Goal: Task Accomplishment & Management: Manage account settings

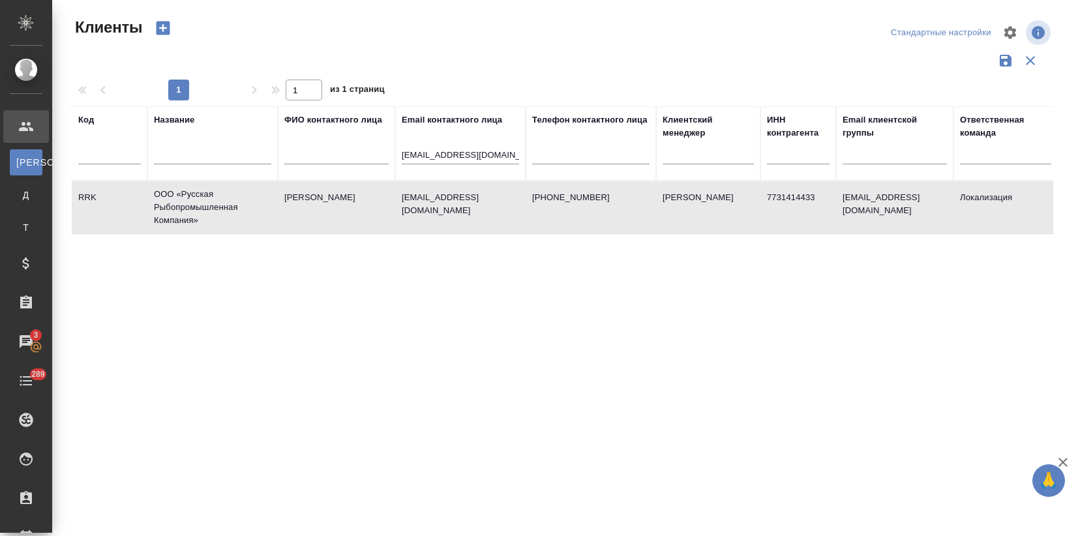
select select "RU"
drag, startPoint x: 390, startPoint y: 153, endPoint x: 284, endPoint y: 171, distance: 107.2
click at [296, 149] on tr "Код Название ФИО контактного лица Email контактного лица a.georgieva@graph.comp…" at bounding box center [565, 143] width 986 height 74
paste input "valentina.gryzhina@nordgold.com"
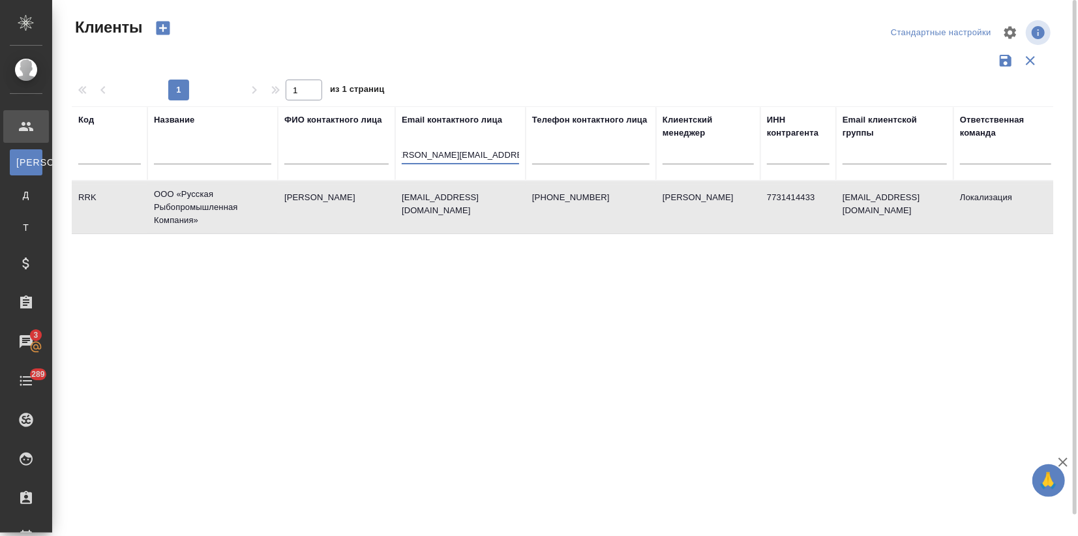
type input "valentina.gryzhina@nordgold.com"
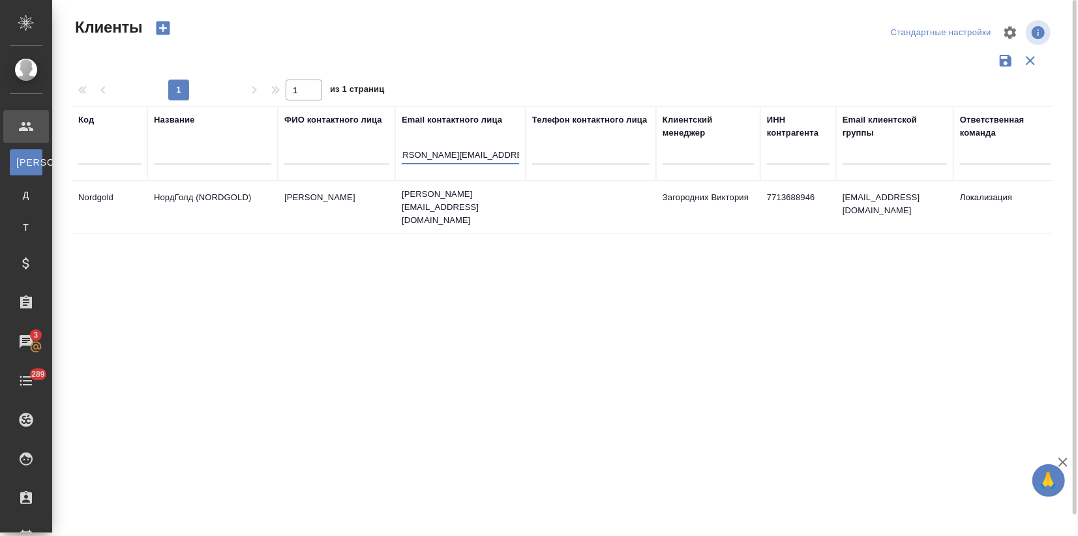
click at [290, 220] on td "[PERSON_NAME]" at bounding box center [336, 208] width 117 height 46
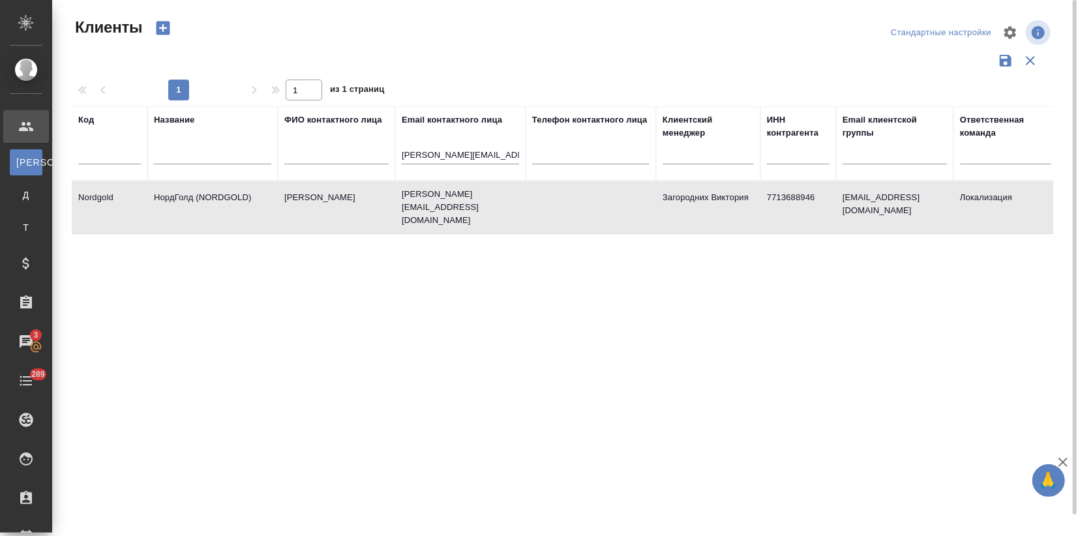
click at [290, 220] on td "[PERSON_NAME]" at bounding box center [336, 208] width 117 height 46
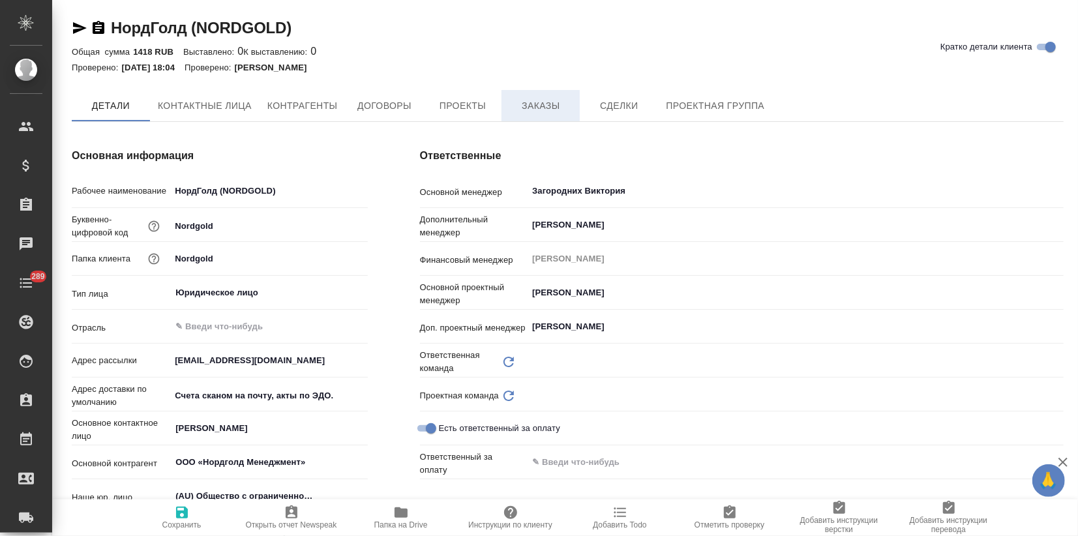
type input "Локализация"
type input "LocQA"
type textarea "x"
click at [537, 104] on span "Заказы" at bounding box center [540, 106] width 63 height 16
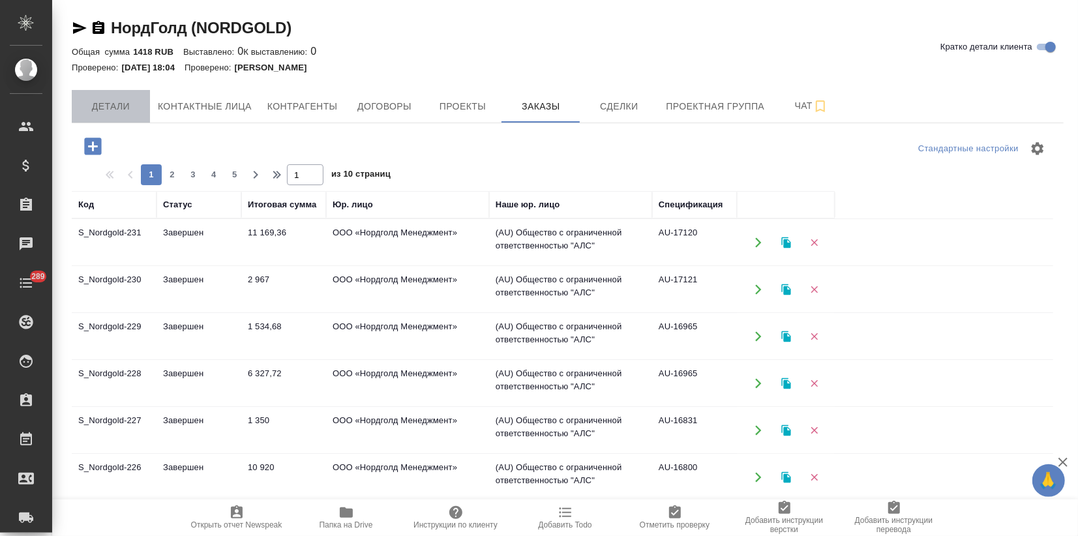
click at [111, 106] on span "Детали" at bounding box center [111, 106] width 63 height 16
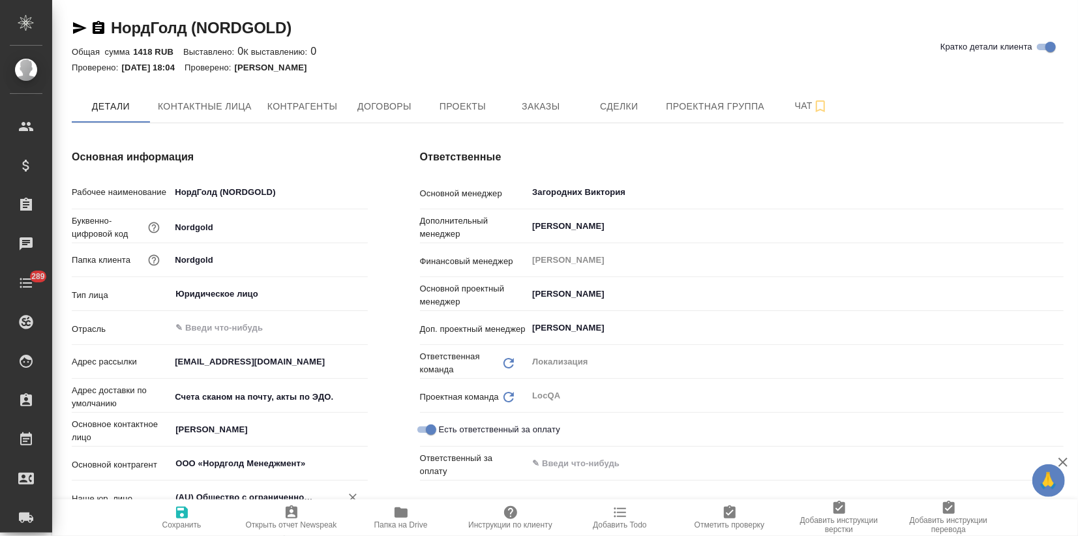
scroll to position [362, 0]
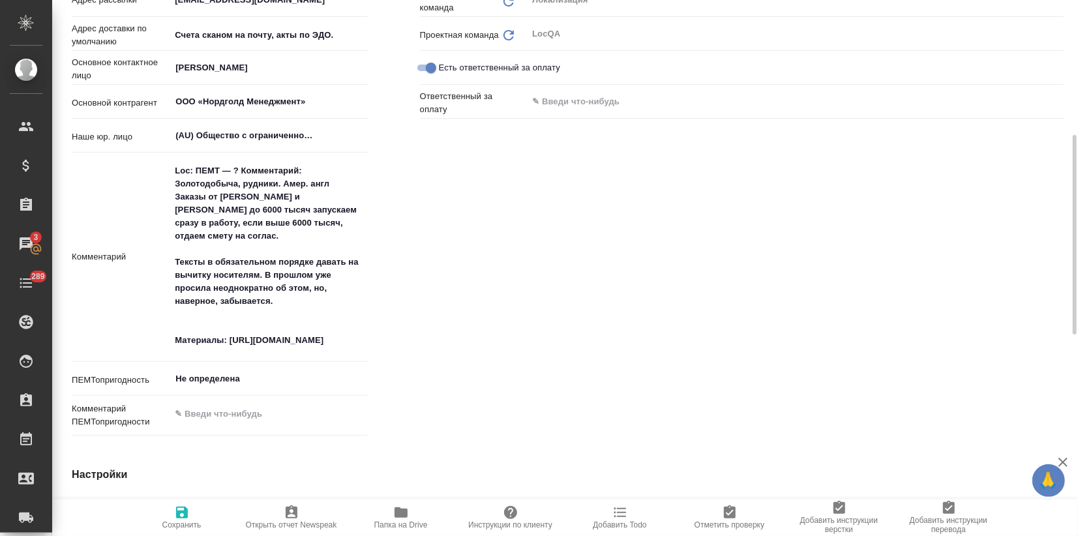
type textarea "x"
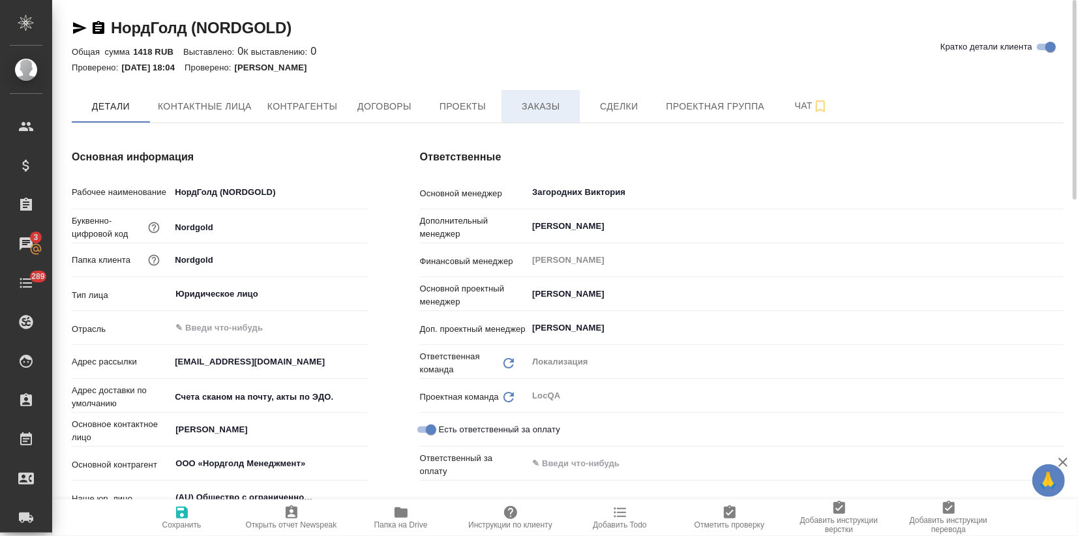
click at [514, 106] on span "Заказы" at bounding box center [540, 106] width 63 height 16
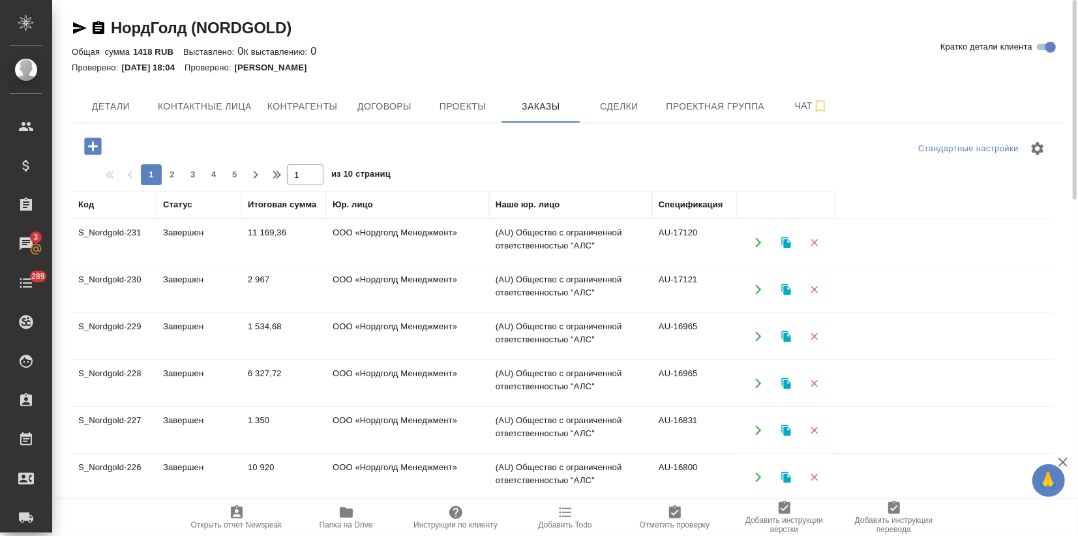
click at [342, 299] on td "ООО «Нордголд Менеджмент»" at bounding box center [407, 290] width 163 height 46
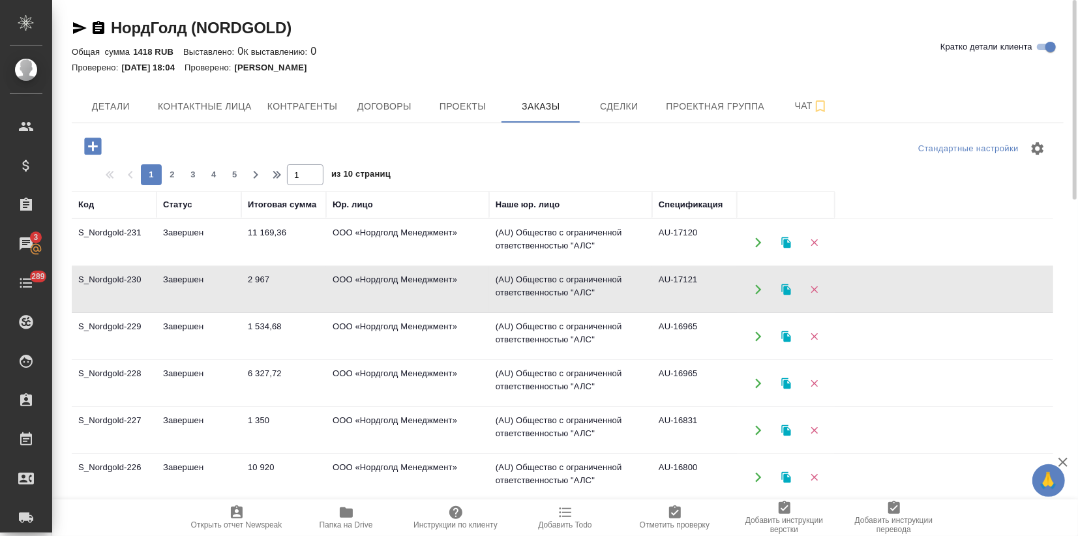
click at [342, 299] on td "ООО «Нордголд Менеджмент»" at bounding box center [407, 290] width 163 height 46
click at [785, 292] on icon "button" at bounding box center [785, 289] width 9 height 11
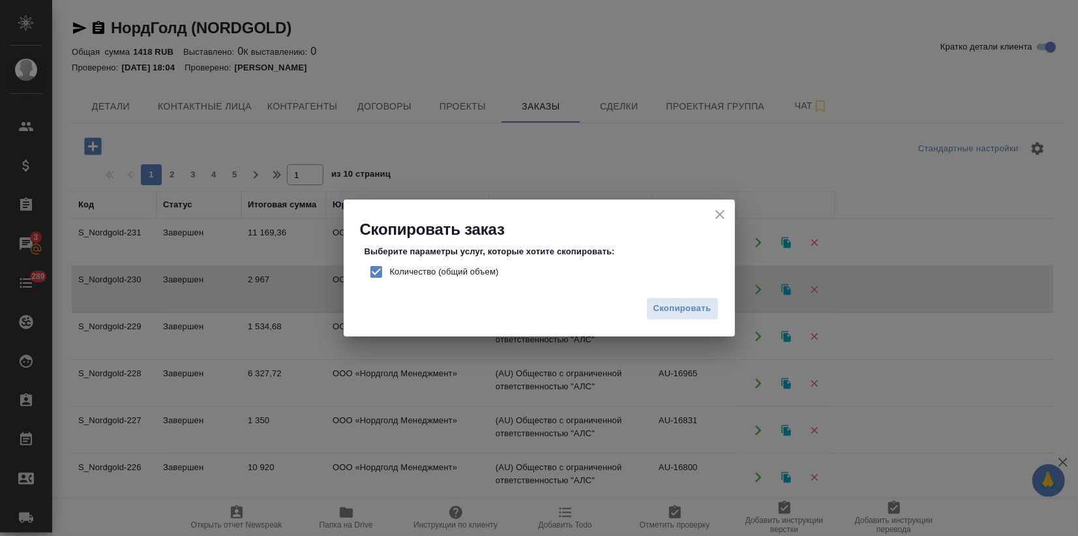
click at [371, 275] on input "Количество (общий объем)" at bounding box center [376, 271] width 27 height 27
checkbox input "false"
click at [690, 320] on button "Скопировать" at bounding box center [682, 308] width 72 height 23
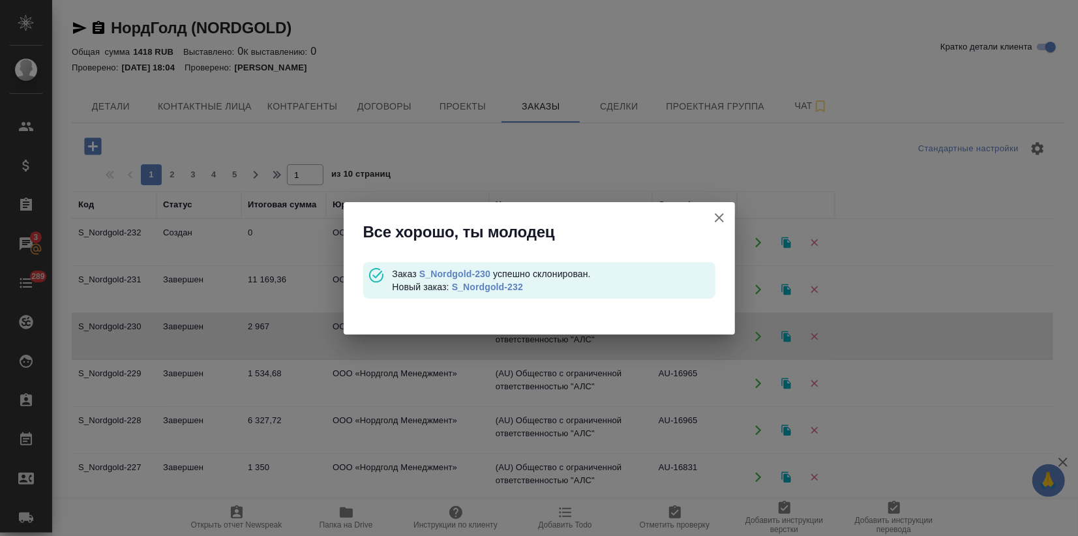
click at [475, 288] on link "S_Nordgold-232" at bounding box center [487, 287] width 71 height 10
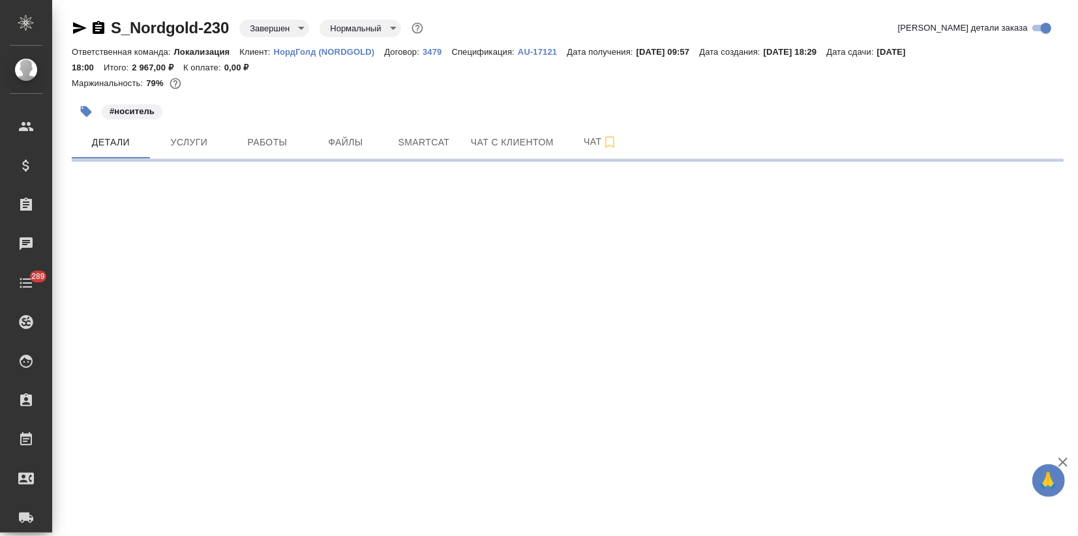
select select "RU"
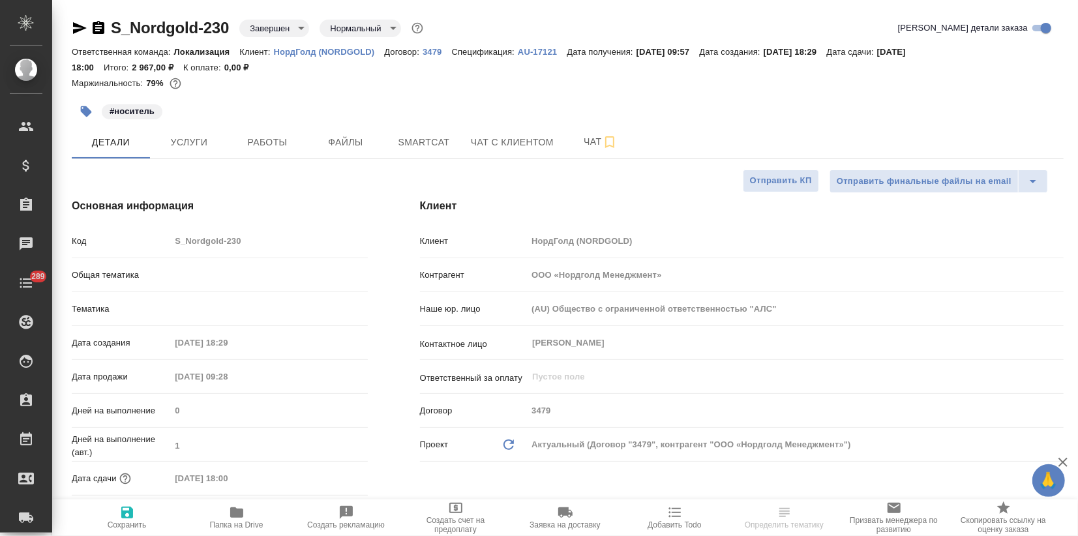
type textarea "x"
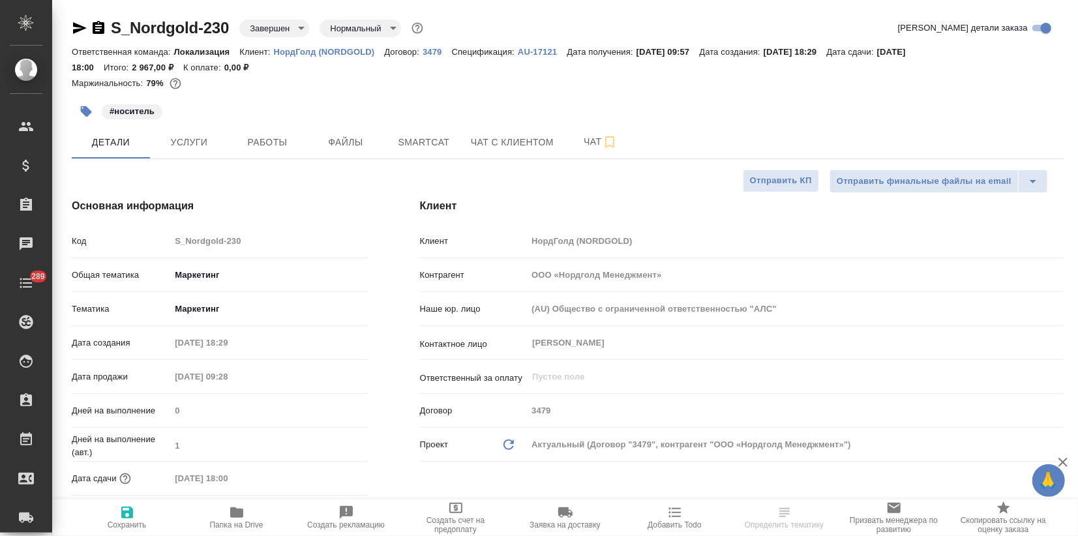
type textarea "x"
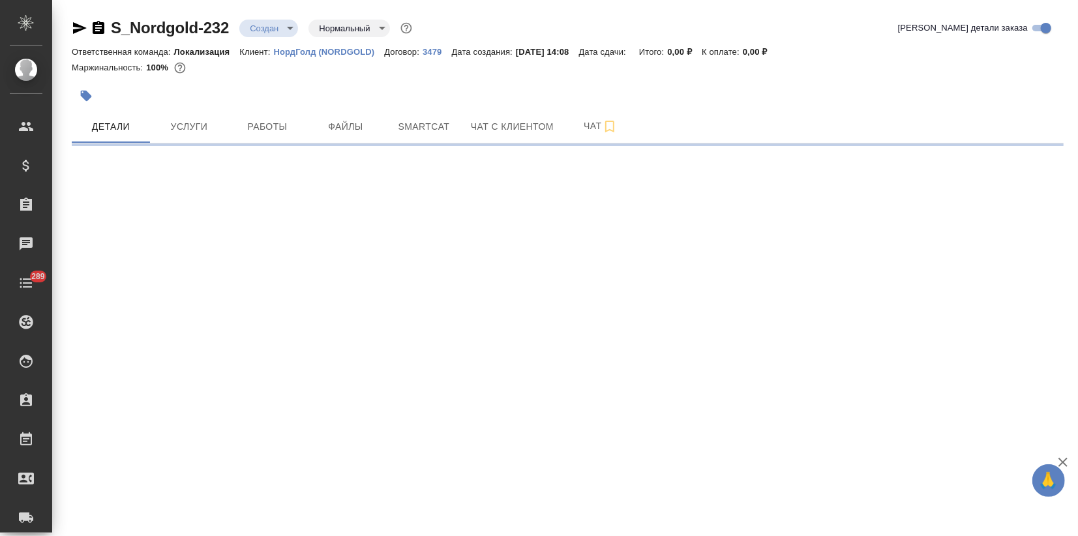
select select "RU"
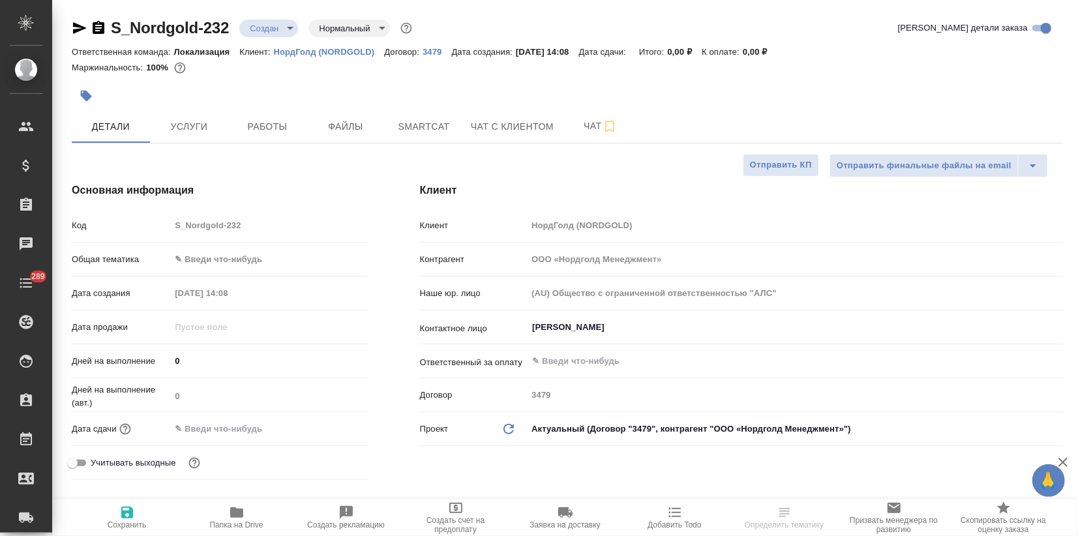
type textarea "x"
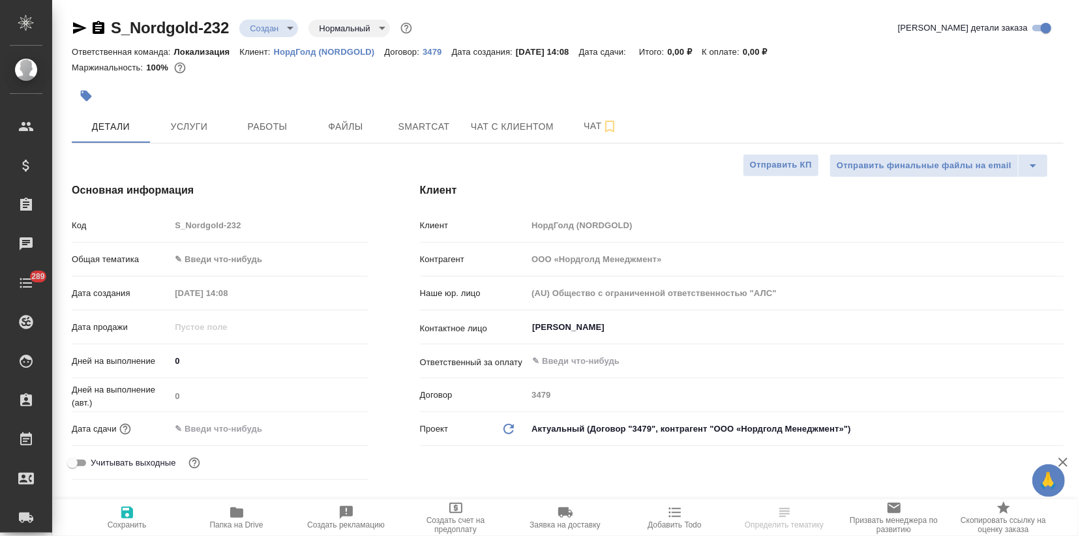
type textarea "x"
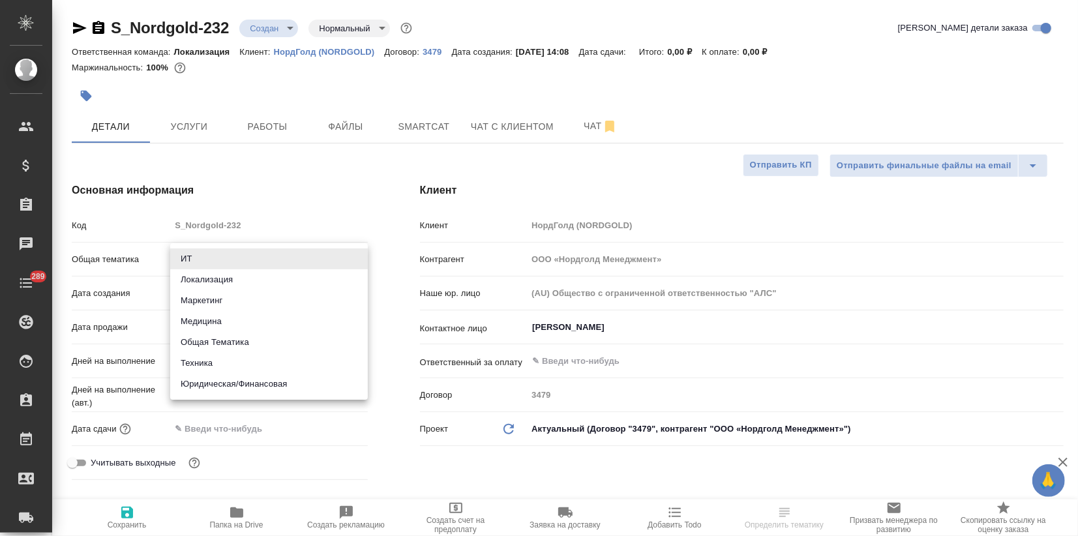
click at [247, 257] on body "🙏 .cls-1 fill:#fff; AWATERA Zagorodnikh Viktoria Клиенты Спецификации Заказы Ча…" at bounding box center [539, 268] width 1078 height 536
click at [224, 303] on li "Маркетинг" at bounding box center [269, 300] width 198 height 21
type input "marketing"
type textarea "x"
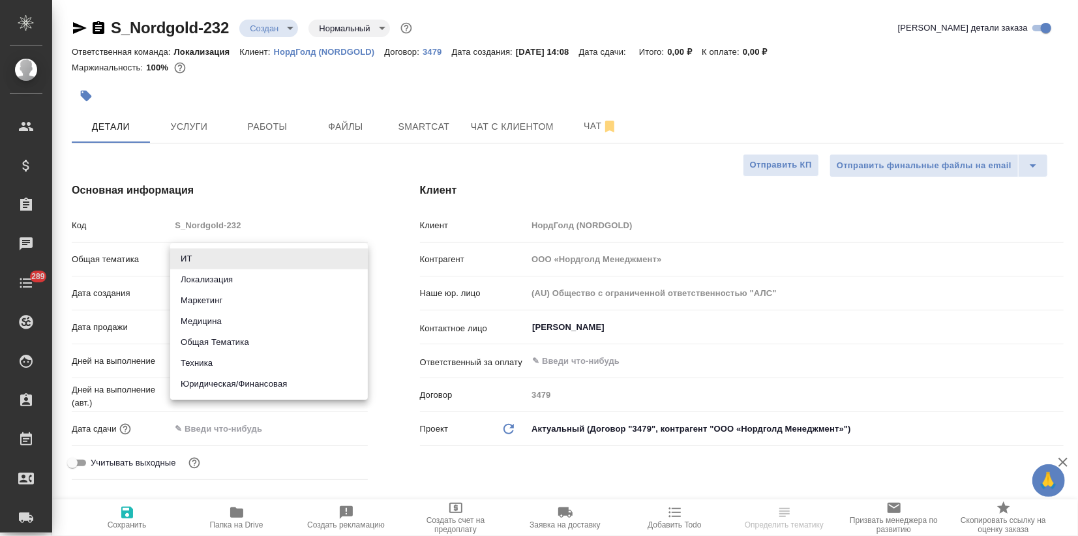
type textarea "x"
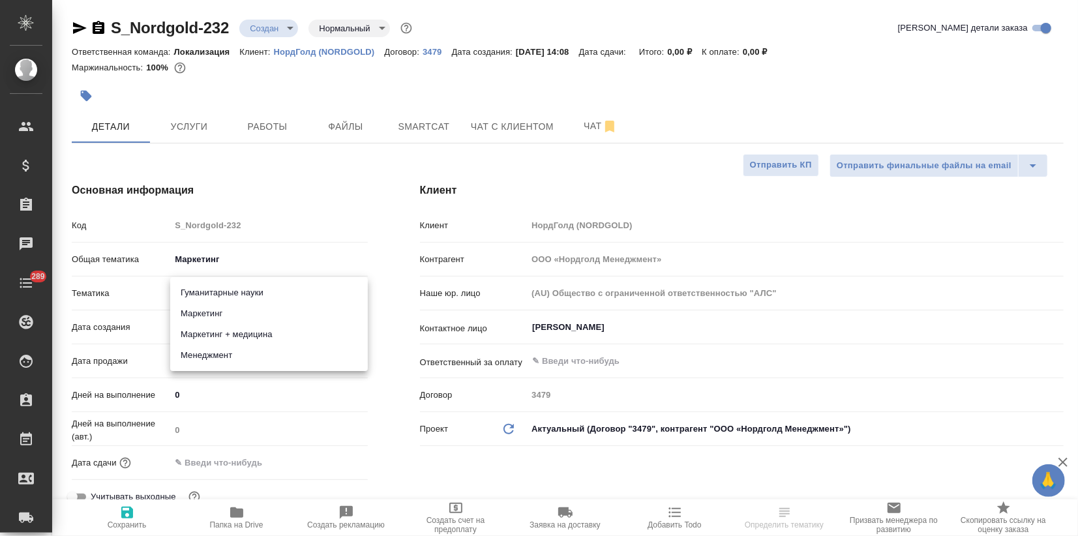
click at [221, 292] on body "🙏 .cls-1 fill:#fff; AWATERA Zagorodnikh Viktoria Клиенты Спецификации Заказы Ча…" at bounding box center [539, 268] width 1078 height 536
click at [215, 316] on li "Маркетинг" at bounding box center [269, 313] width 198 height 21
type textarea "x"
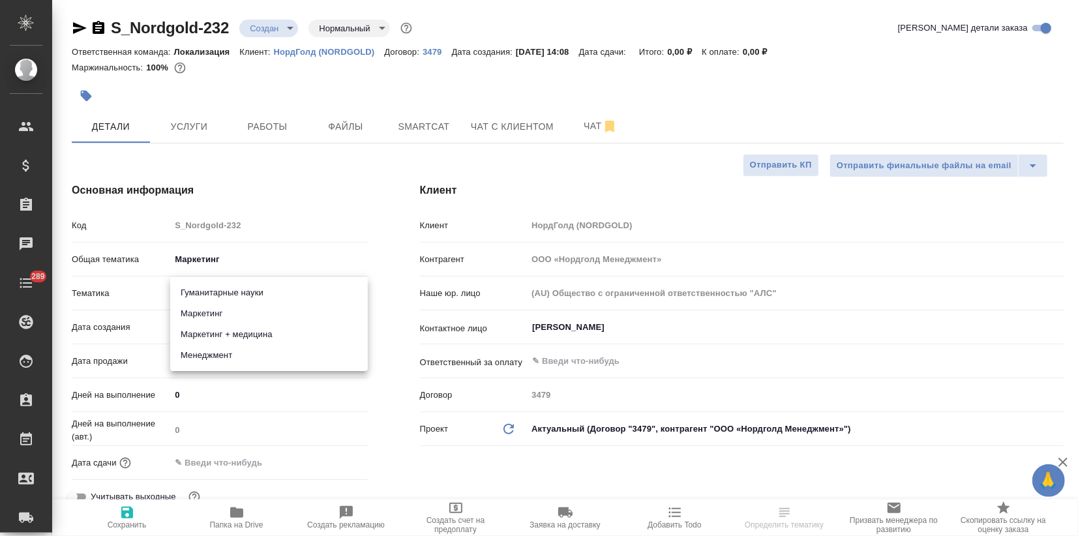
type input "5a8b8b956a9677013d343d63"
click at [140, 506] on span "Сохранить" at bounding box center [127, 517] width 94 height 25
type textarea "x"
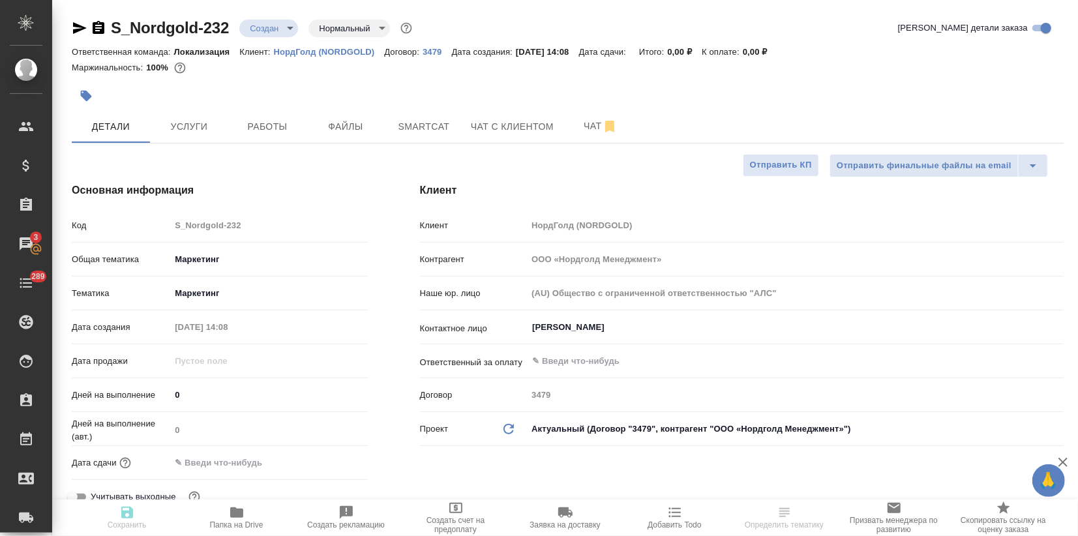
type textarea "x"
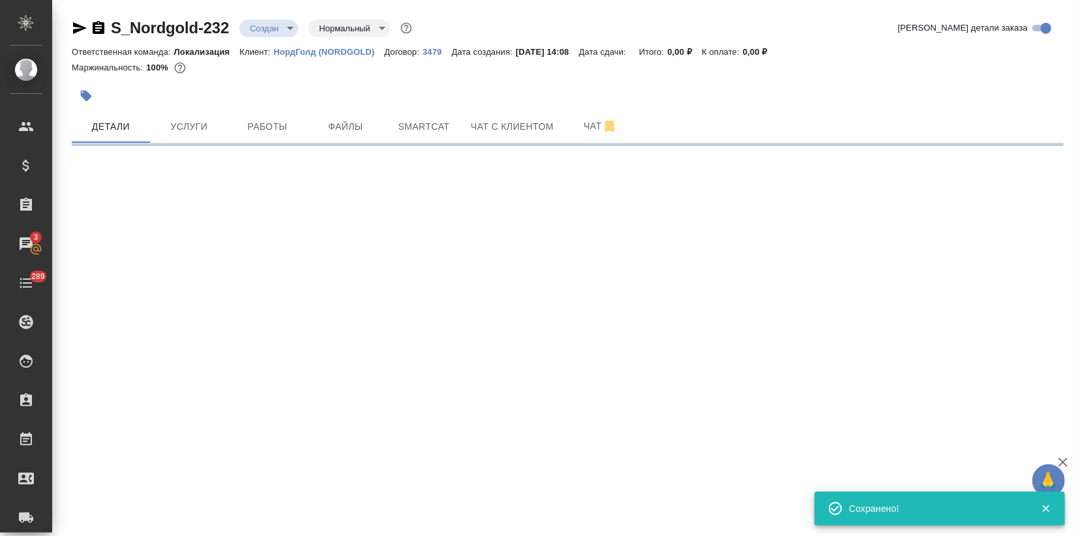
select select "RU"
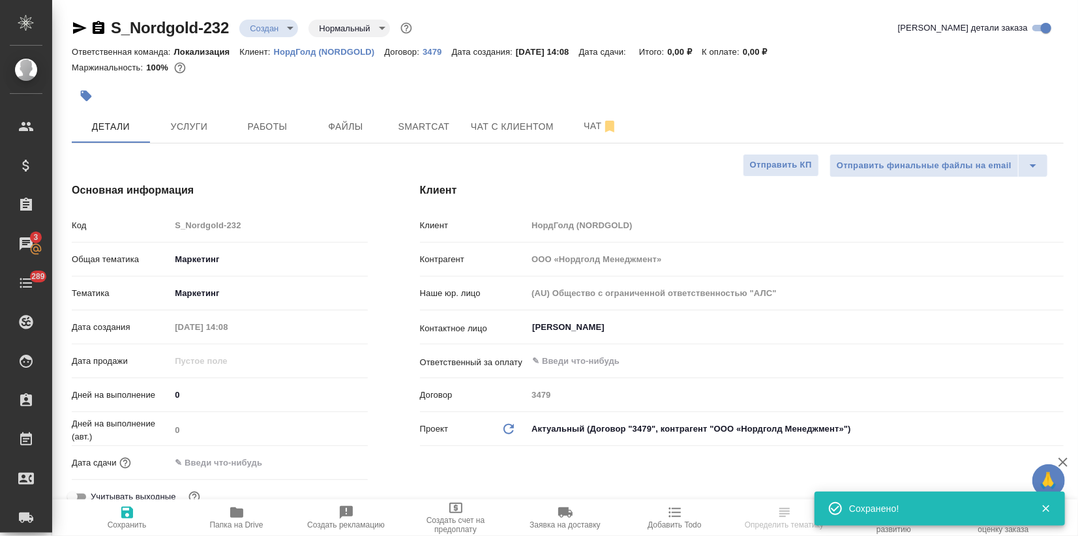
type textarea "x"
click at [192, 115] on button "Услуги" at bounding box center [189, 126] width 78 height 33
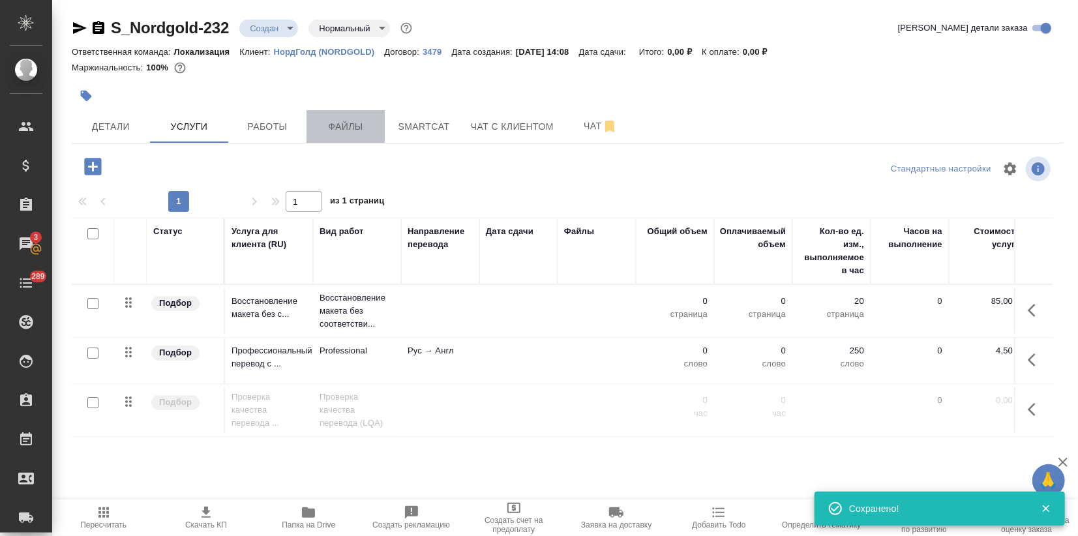
click at [333, 133] on span "Файлы" at bounding box center [345, 127] width 63 height 16
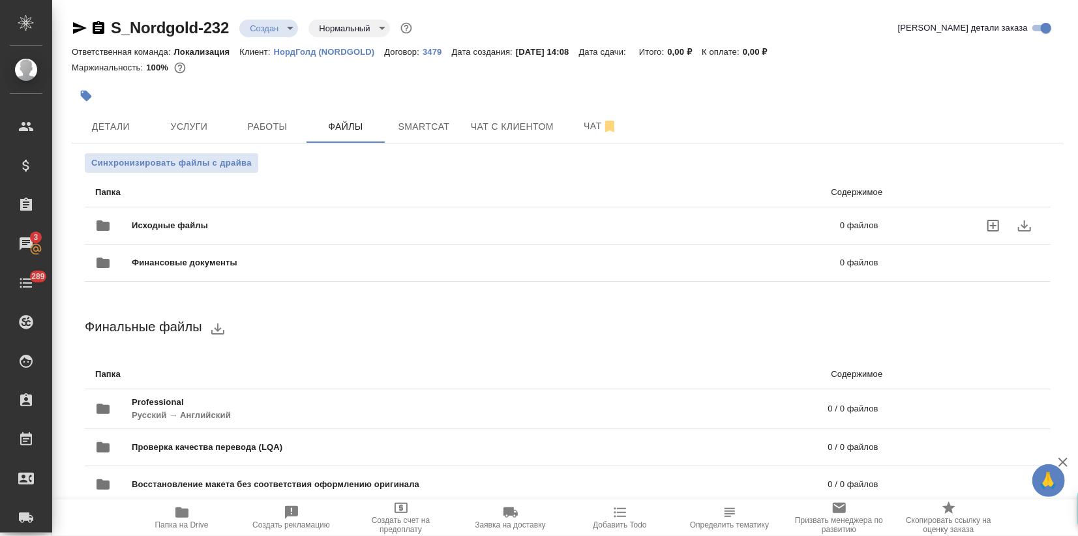
click at [143, 224] on span "Исходные файлы" at bounding box center [328, 225] width 393 height 13
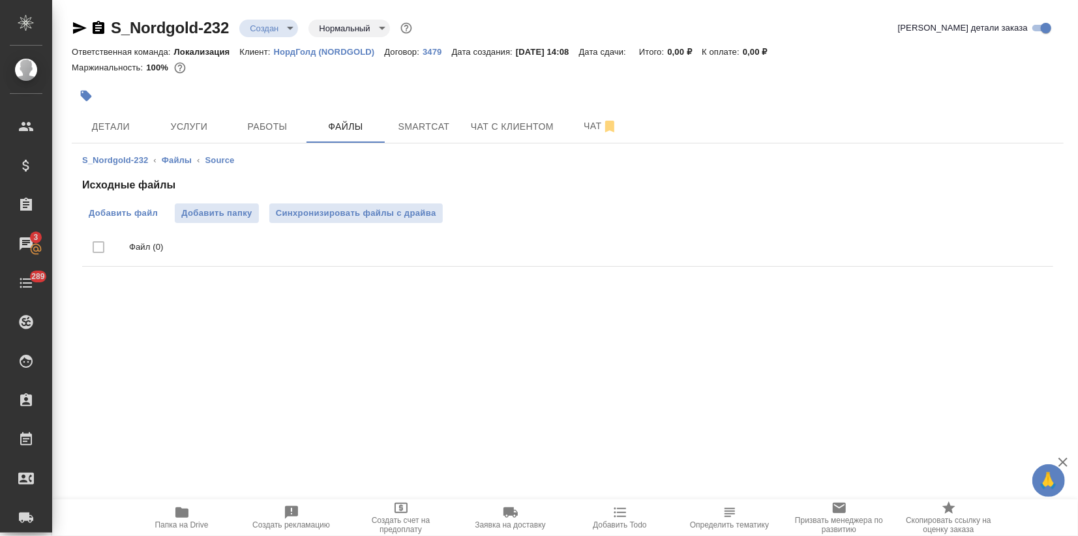
click at [116, 215] on span "Добавить файл" at bounding box center [123, 213] width 69 height 13
click at [0, 0] on input "Добавить файл" at bounding box center [0, 0] width 0 height 0
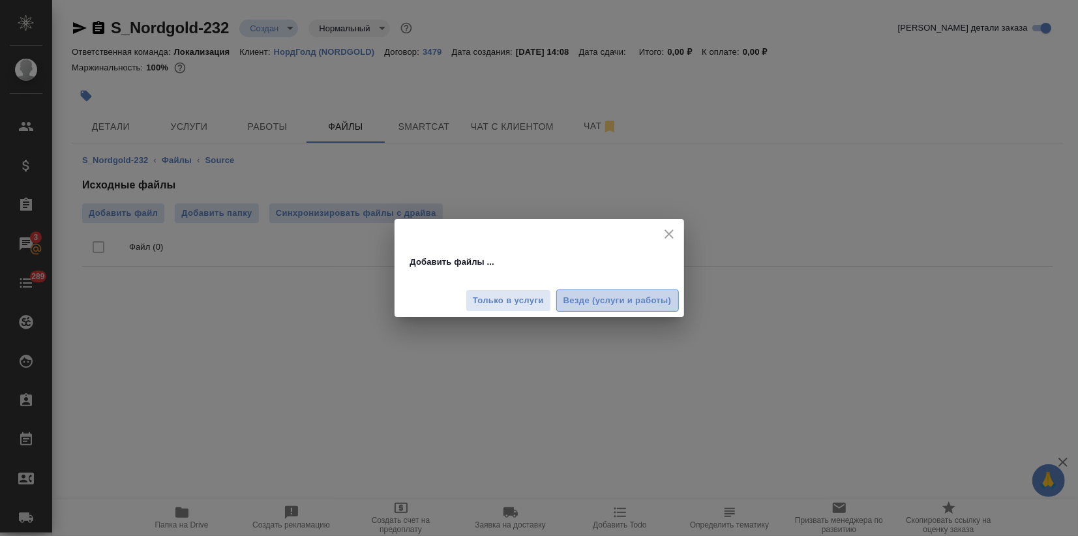
click at [676, 307] on button "Везде (услуги и работы)" at bounding box center [617, 301] width 123 height 23
click at [80, 101] on div "Добавить файлы ... Только в услуги Везде (услуги и работы)" at bounding box center [539, 268] width 1078 height 536
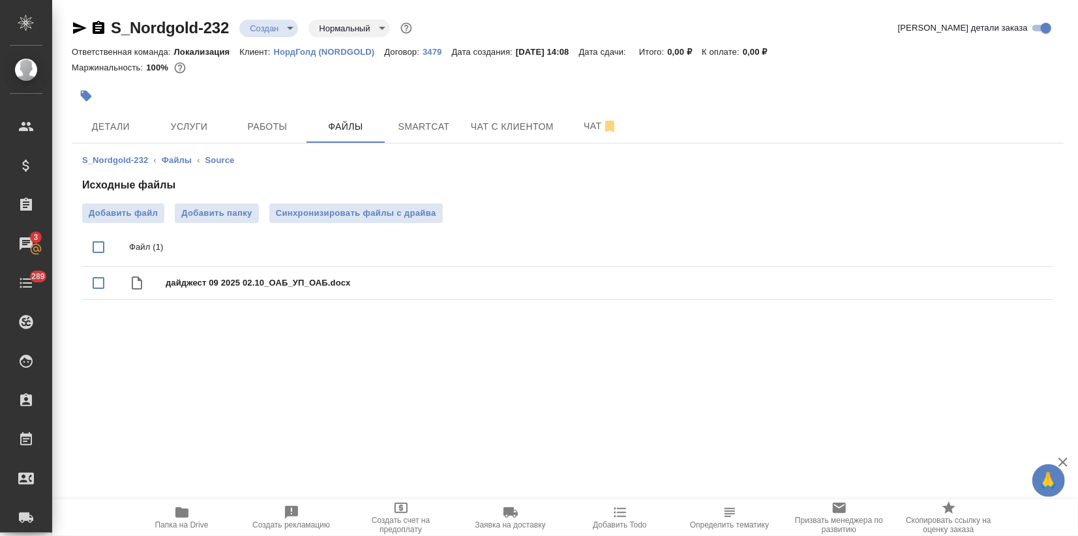
click at [83, 94] on icon "button" at bounding box center [86, 96] width 11 height 11
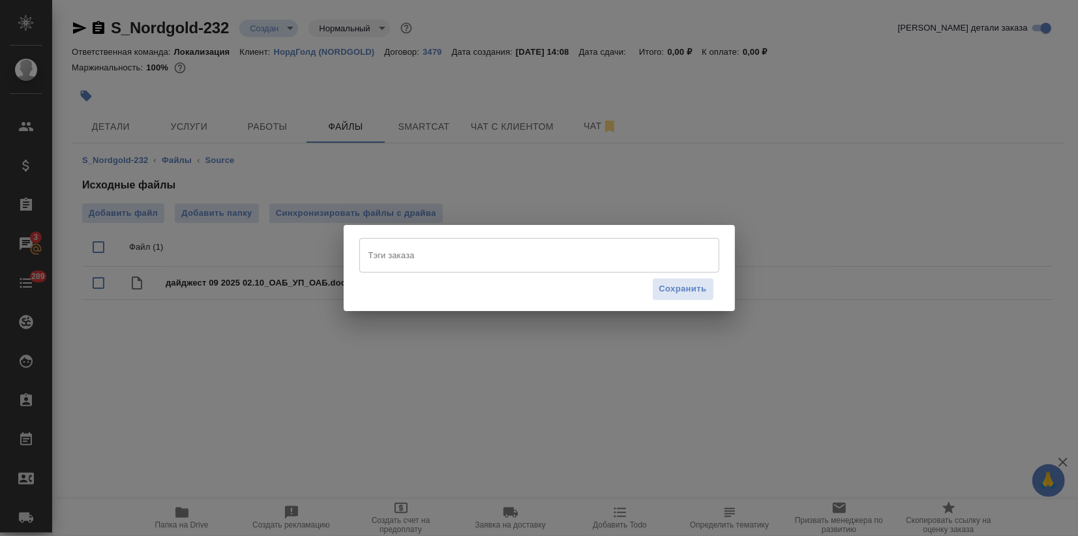
click at [414, 254] on input "Тэги заказа" at bounding box center [526, 255] width 323 height 22
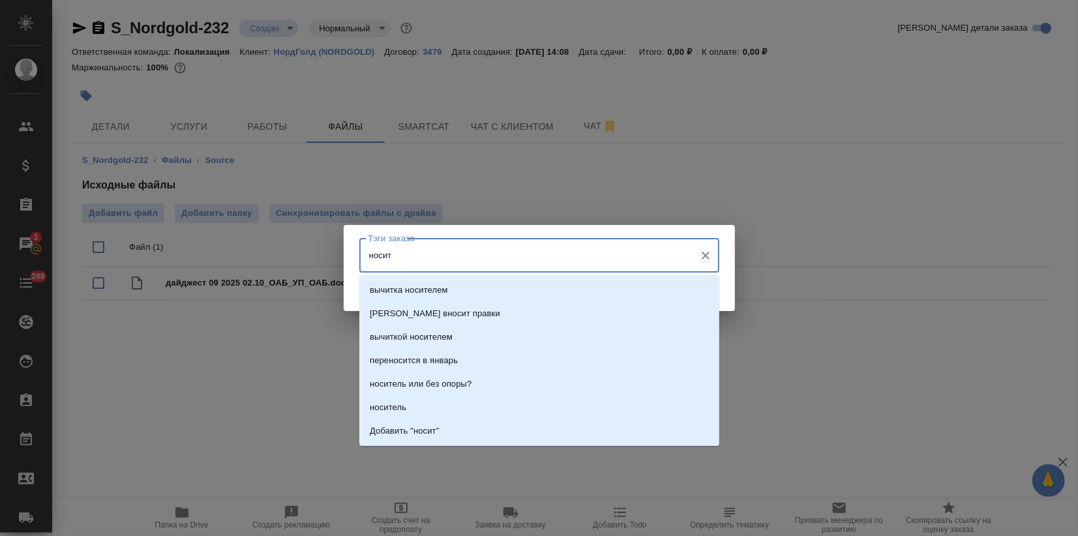
type input "носите"
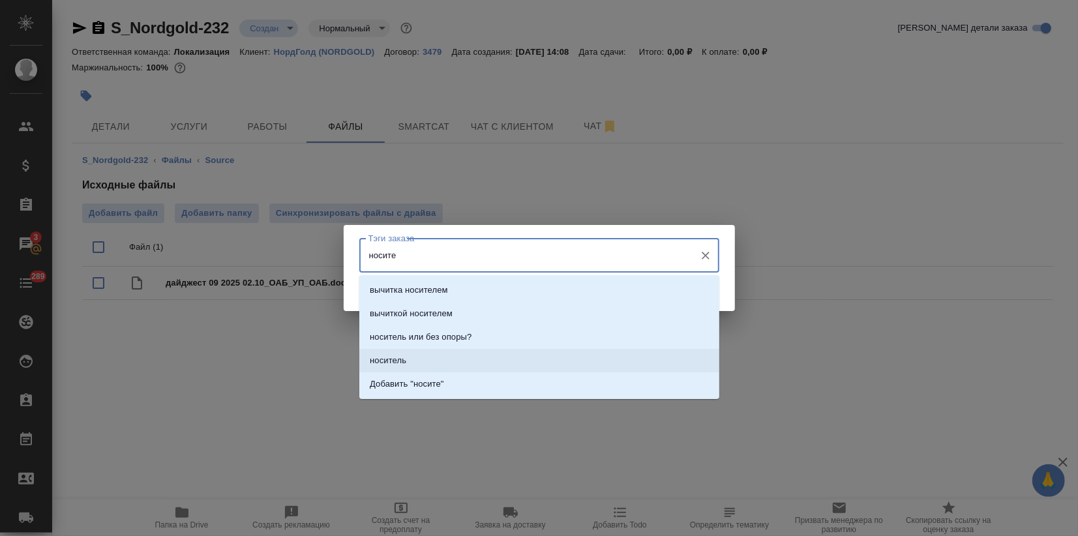
click at [407, 357] on li "носитель" at bounding box center [539, 360] width 360 height 23
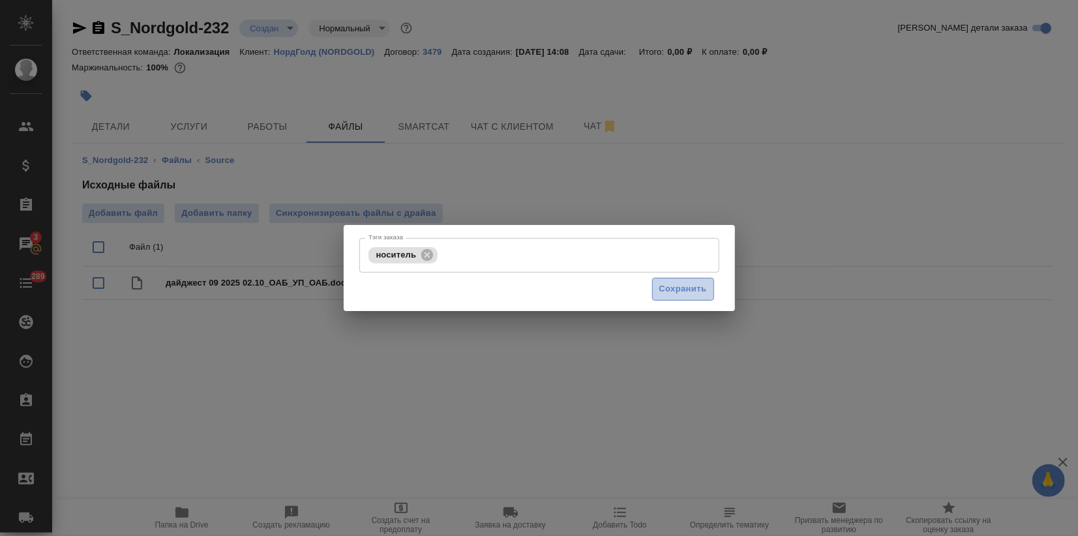
click at [680, 292] on span "Сохранить" at bounding box center [683, 289] width 48 height 15
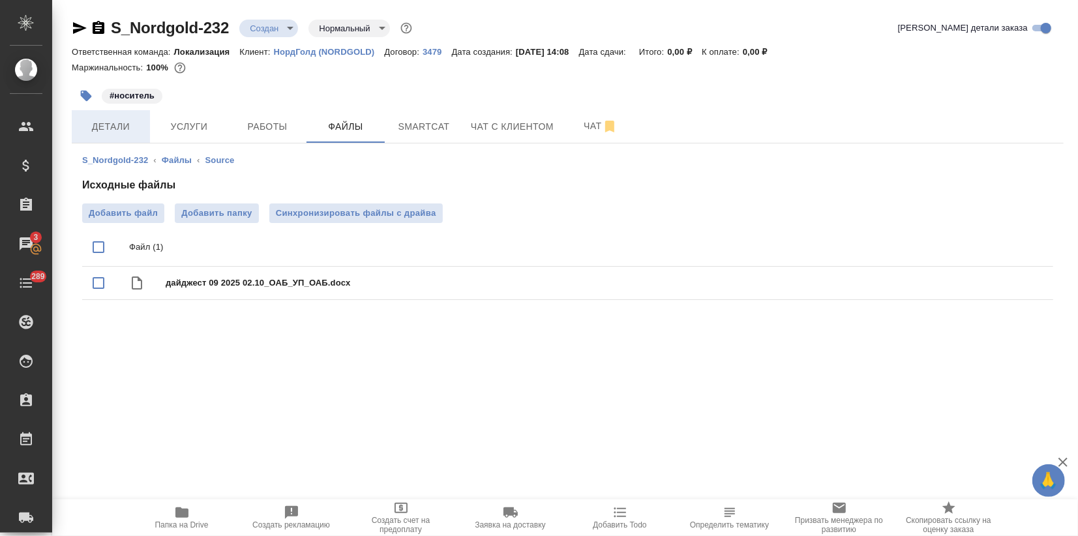
click at [120, 134] on span "Детали" at bounding box center [111, 127] width 63 height 16
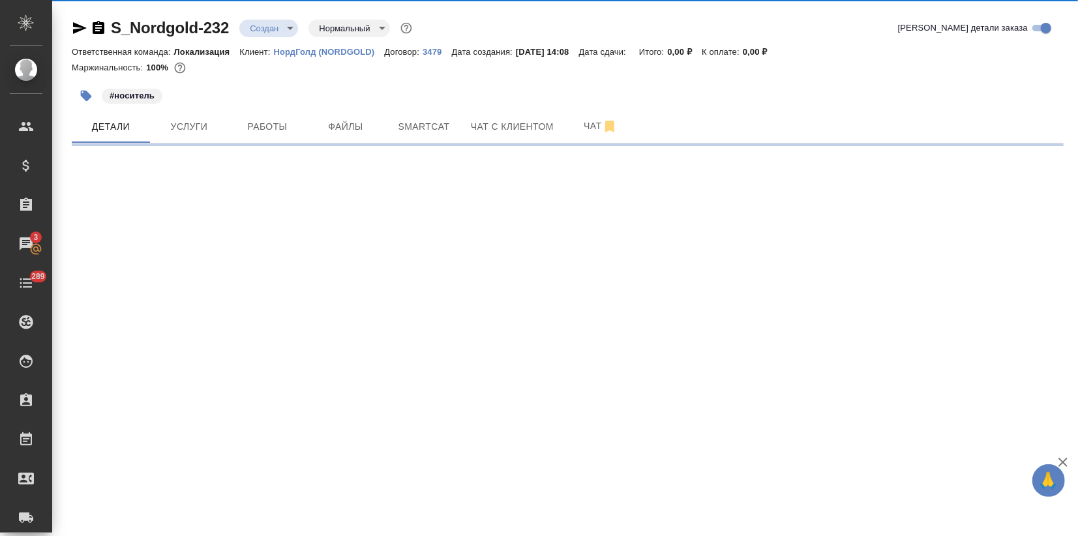
select select "RU"
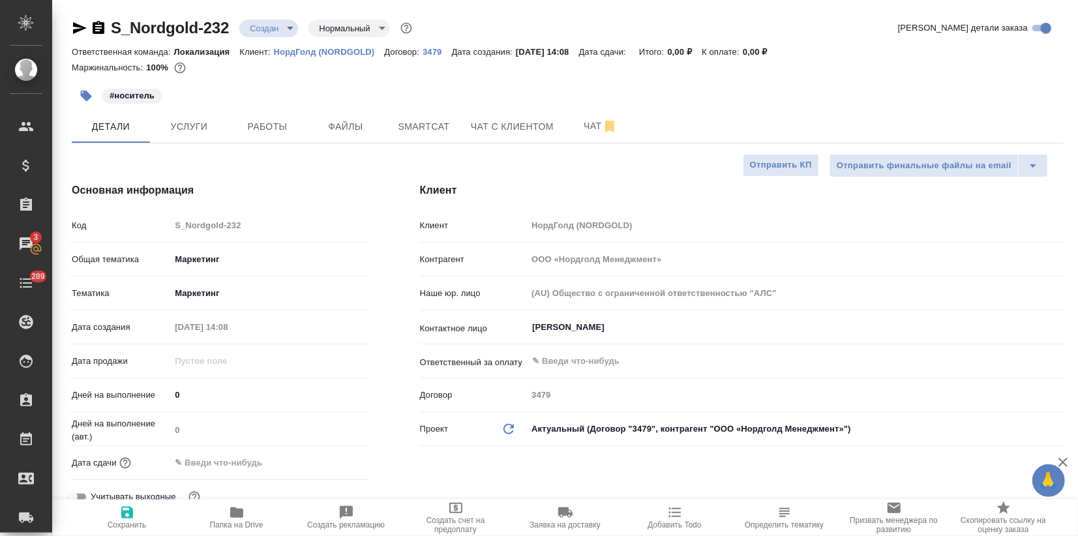
type textarea "x"
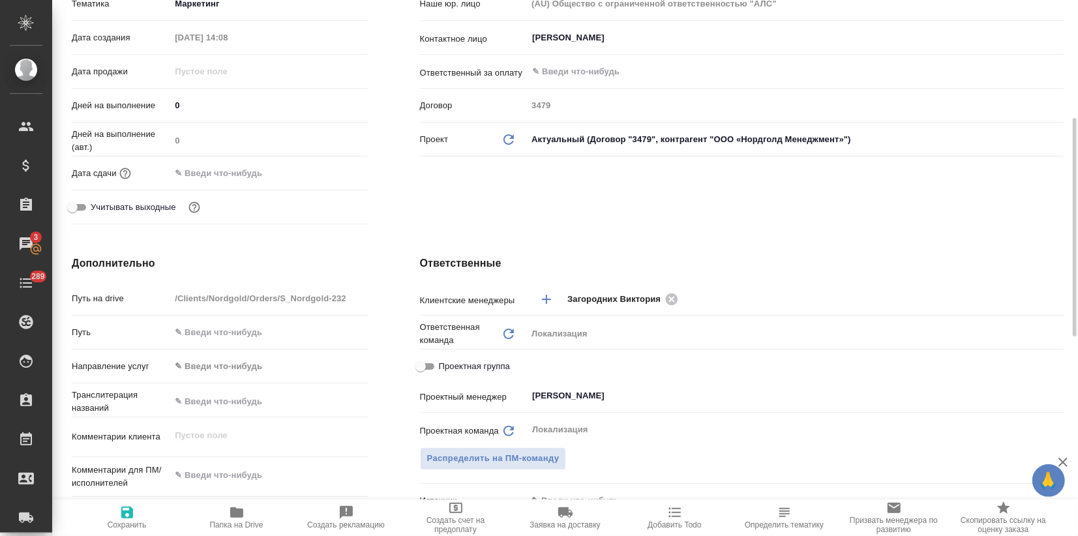
scroll to position [434, 0]
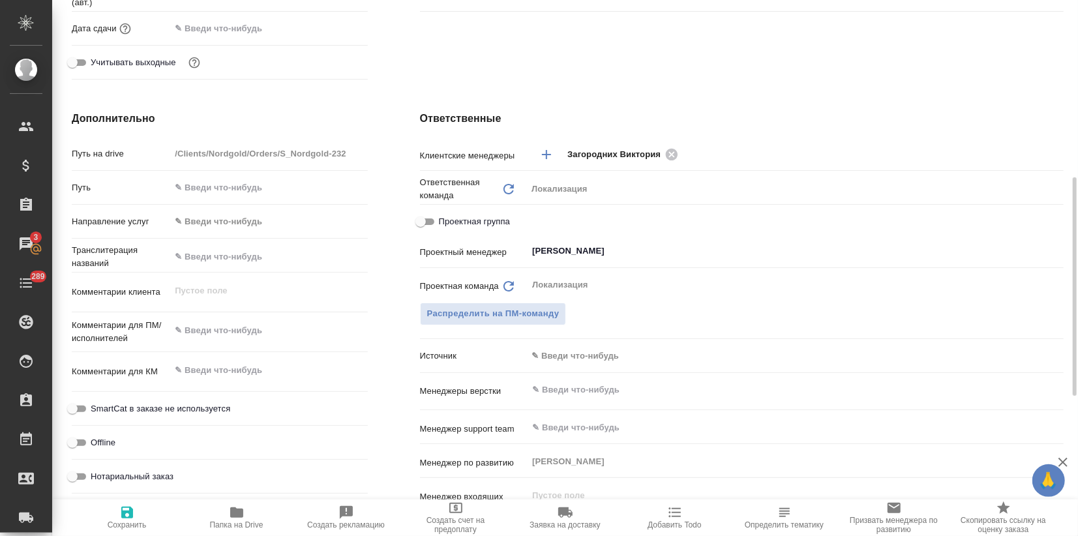
click at [207, 341] on div "x" at bounding box center [268, 332] width 197 height 29
type textarea "x"
paste textarea "Отправляю на перевод на английский язык дайджест новостей компании. Итоговый те…"
type textarea "Отправляю на перевод на английский язык дайджест новостей компании. Итоговый те…"
type textarea "x"
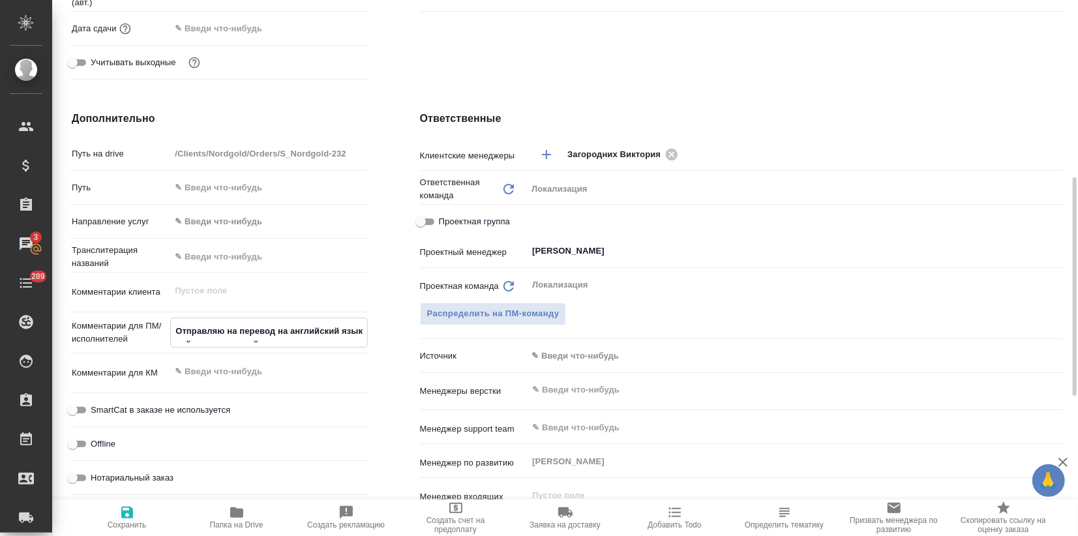
type textarea "x"
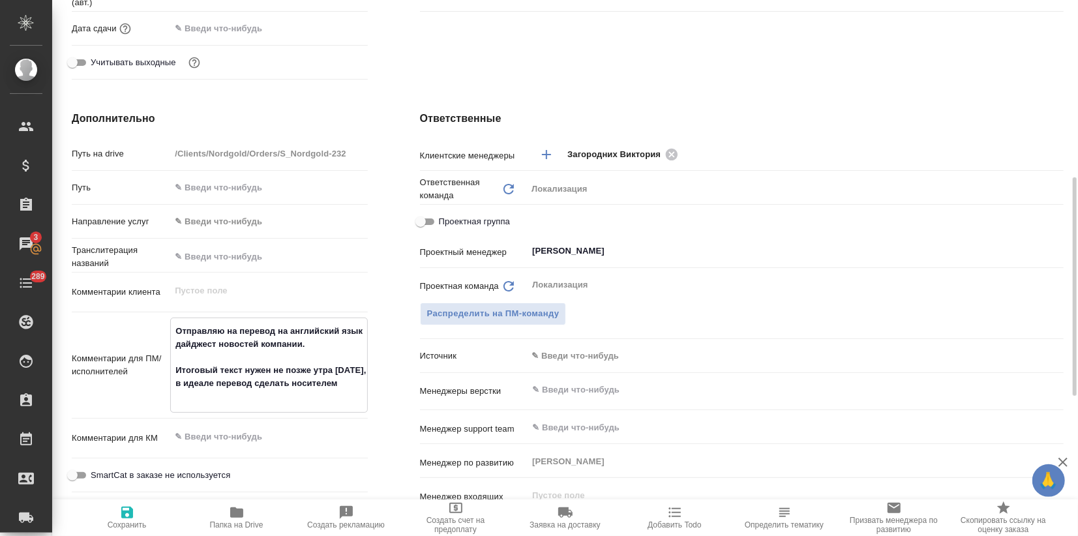
type textarea "Отправляю на перевод на английский язык дайджест новостей компании. Итоговый те…"
type textarea "x"
click at [128, 510] on icon "button" at bounding box center [127, 513] width 16 height 16
type textarea "x"
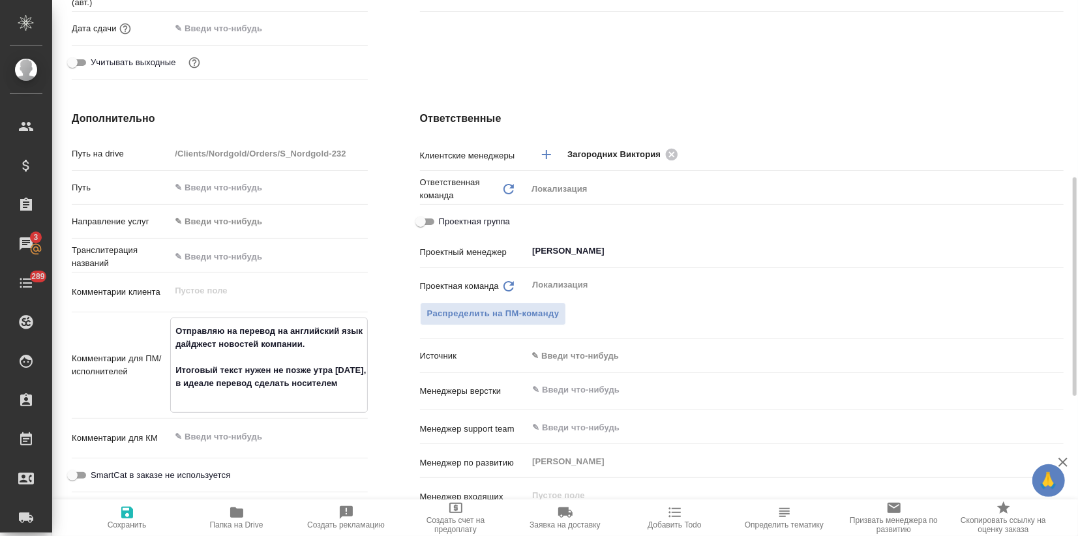
type textarea "x"
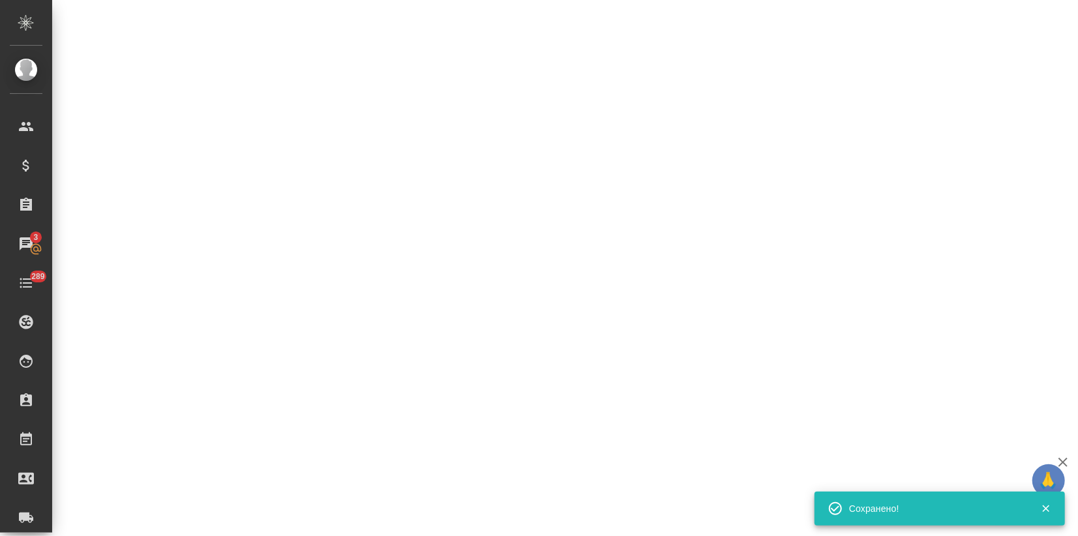
select select "RU"
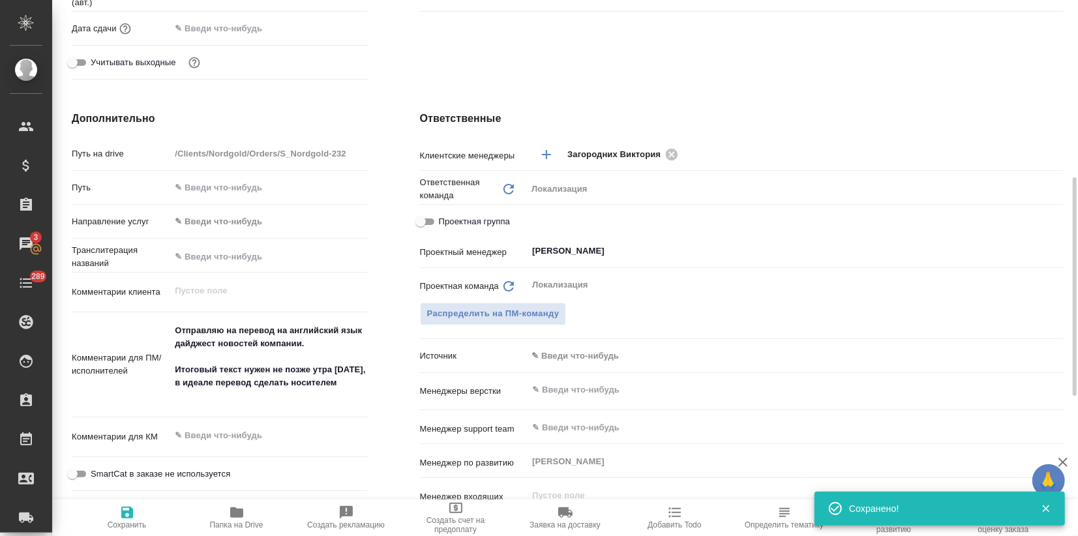
type textarea "x"
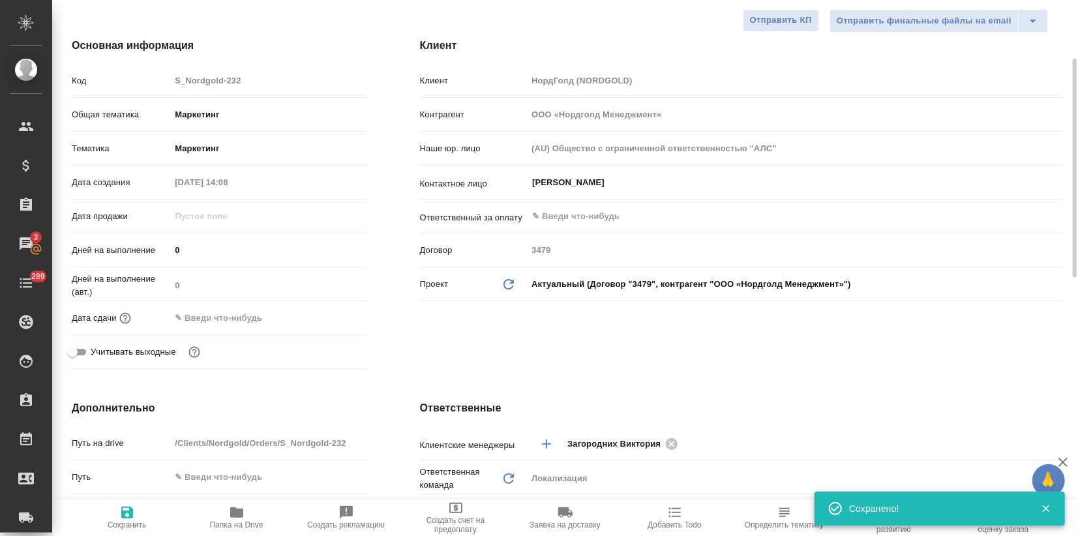
scroll to position [0, 0]
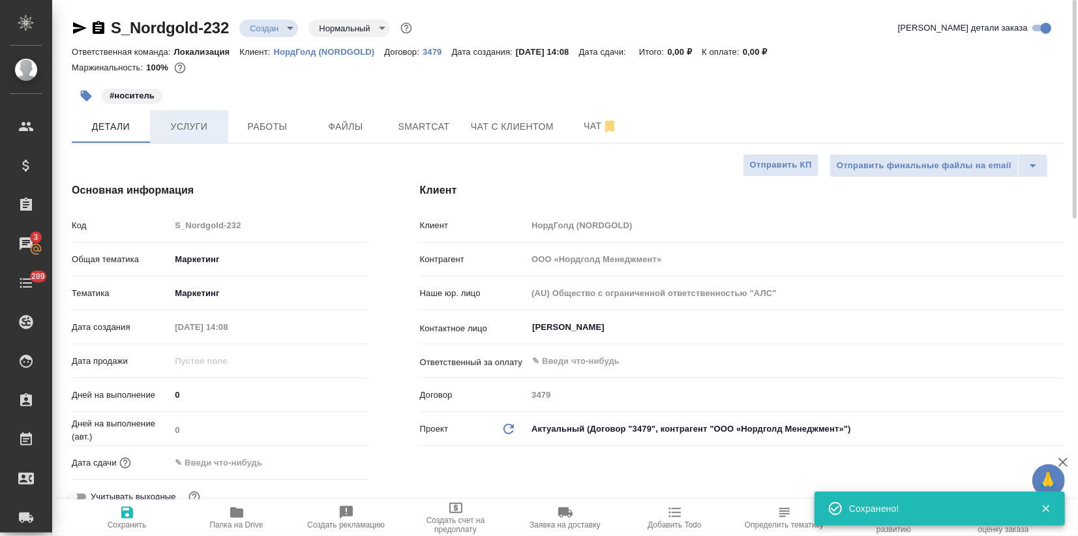
click at [193, 130] on span "Услуги" at bounding box center [189, 127] width 63 height 16
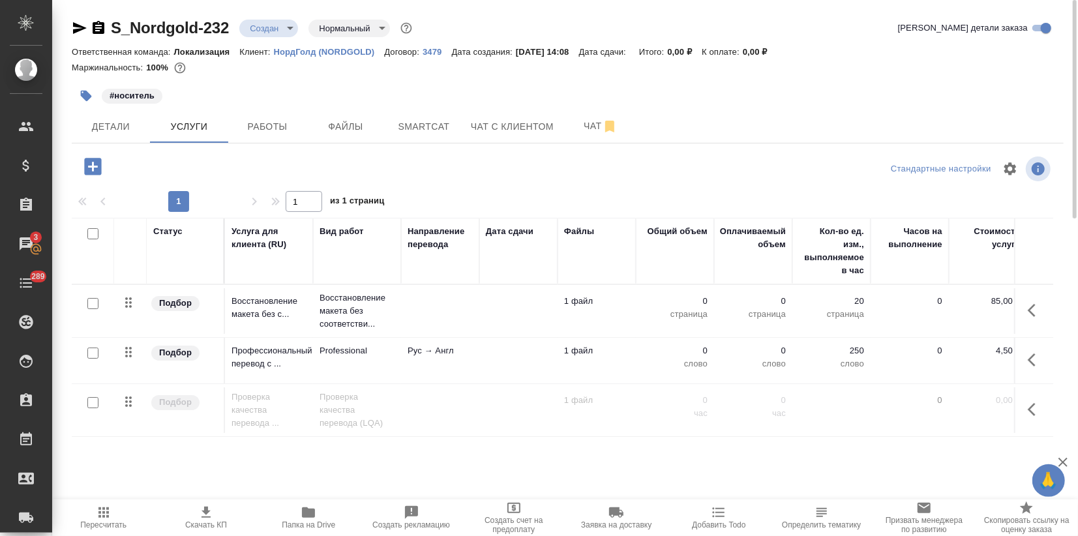
click at [94, 353] on input "checkbox" at bounding box center [92, 353] width 11 height 11
checkbox input "true"
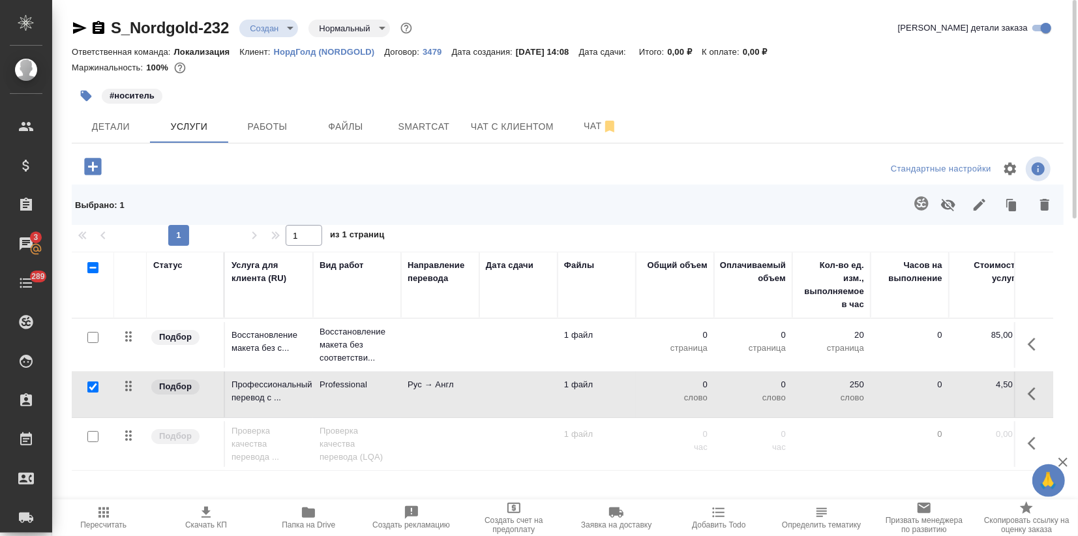
click at [929, 201] on icon "button" at bounding box center [922, 204] width 16 height 16
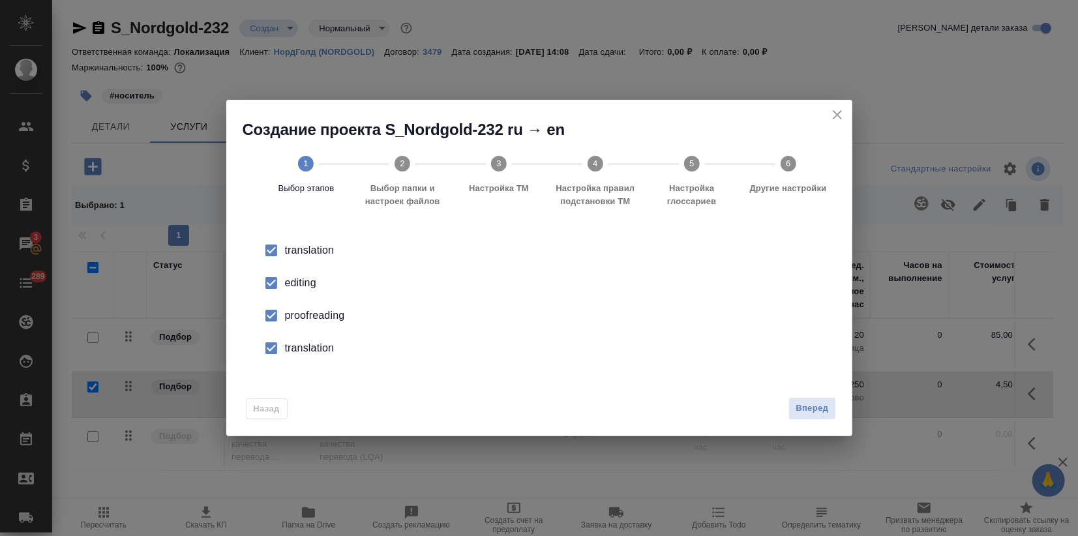
click at [303, 285] on div "editing" at bounding box center [553, 283] width 536 height 16
click at [297, 313] on div "proofreading" at bounding box center [553, 316] width 536 height 16
click at [308, 342] on div "translation" at bounding box center [553, 348] width 536 height 16
click at [813, 419] on button "Вперед" at bounding box center [811, 408] width 47 height 23
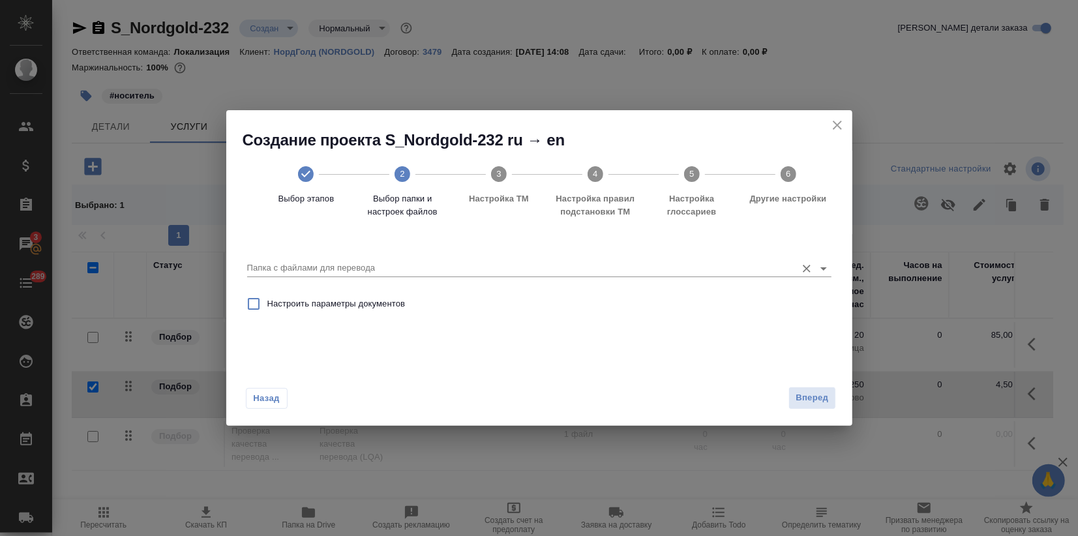
click at [528, 275] on input "Папка с файлами для перевода" at bounding box center [518, 268] width 543 height 16
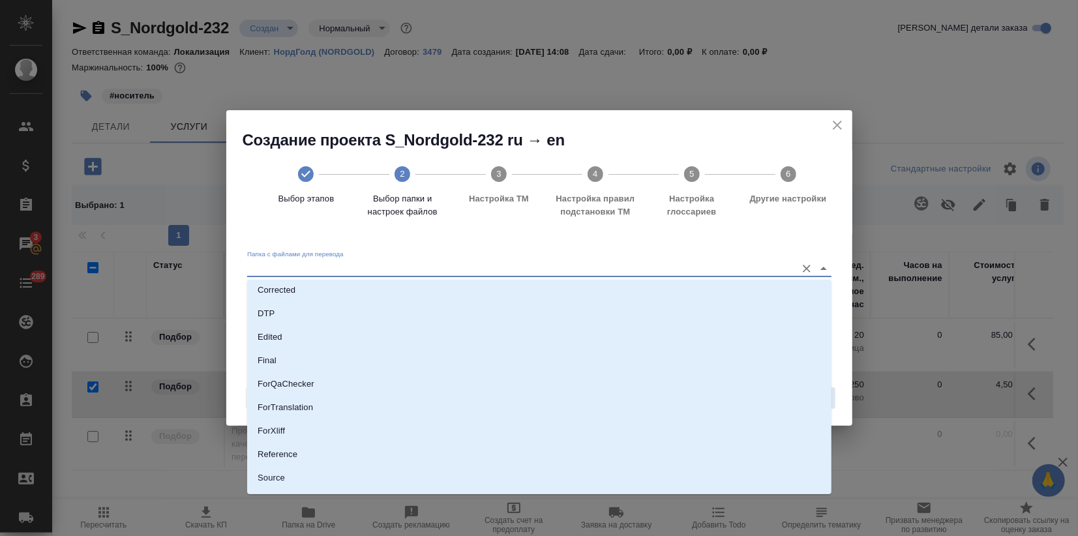
scroll to position [118, 0]
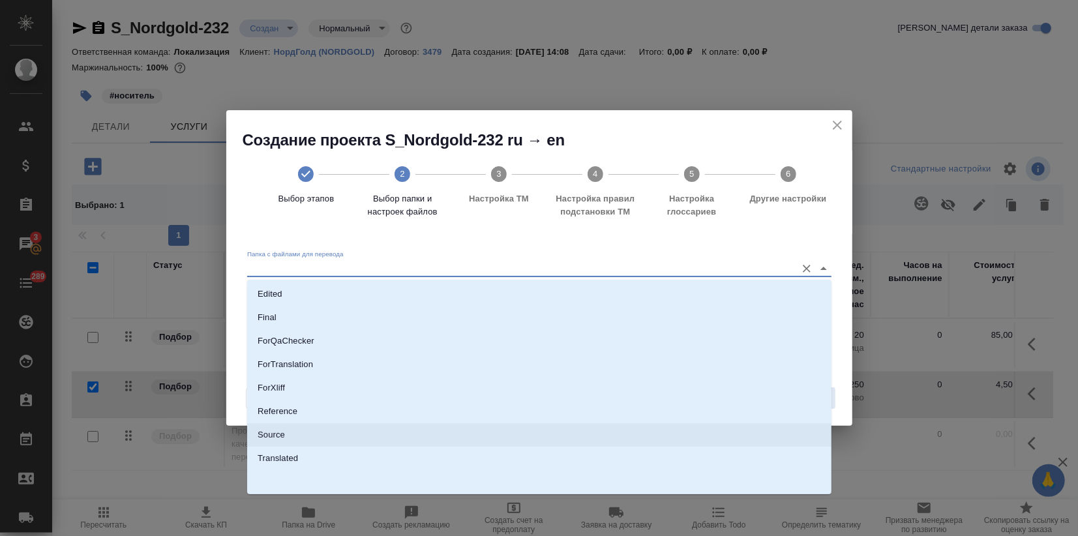
click at [280, 436] on p "Source" at bounding box center [271, 434] width 27 height 13
type input "Source"
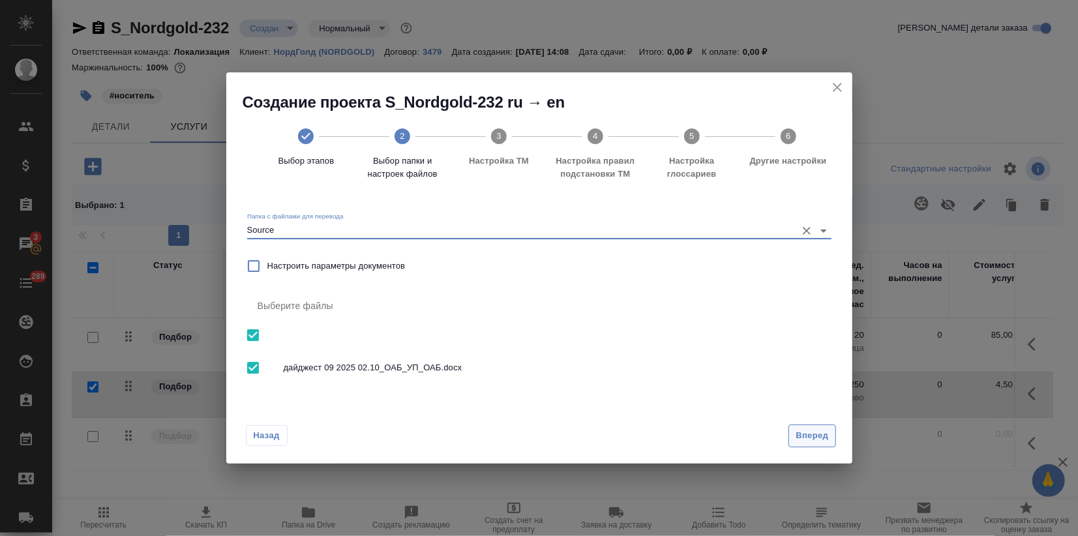
click at [800, 436] on span "Вперед" at bounding box center [812, 435] width 33 height 15
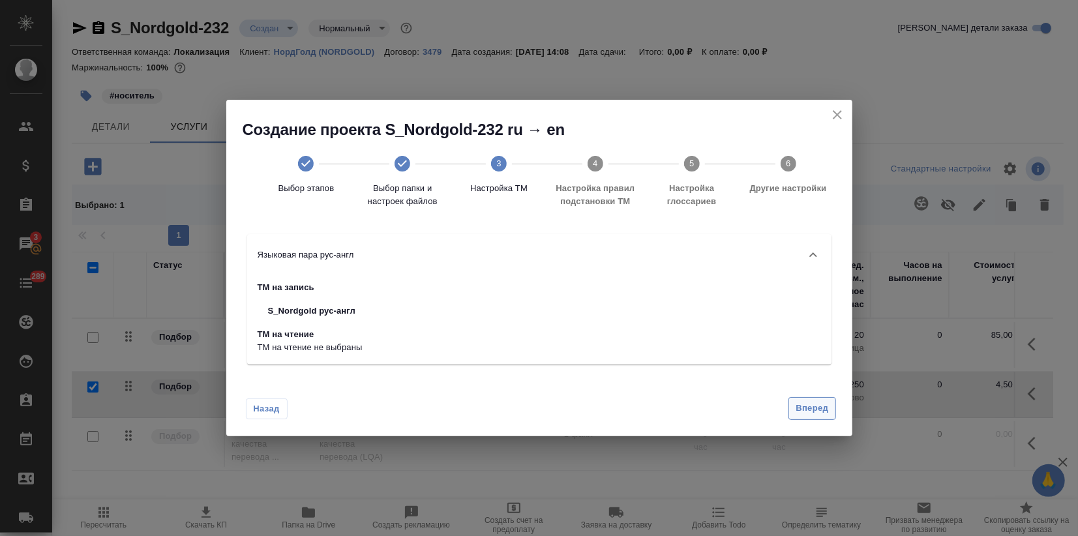
click at [818, 410] on span "Вперед" at bounding box center [812, 408] width 33 height 15
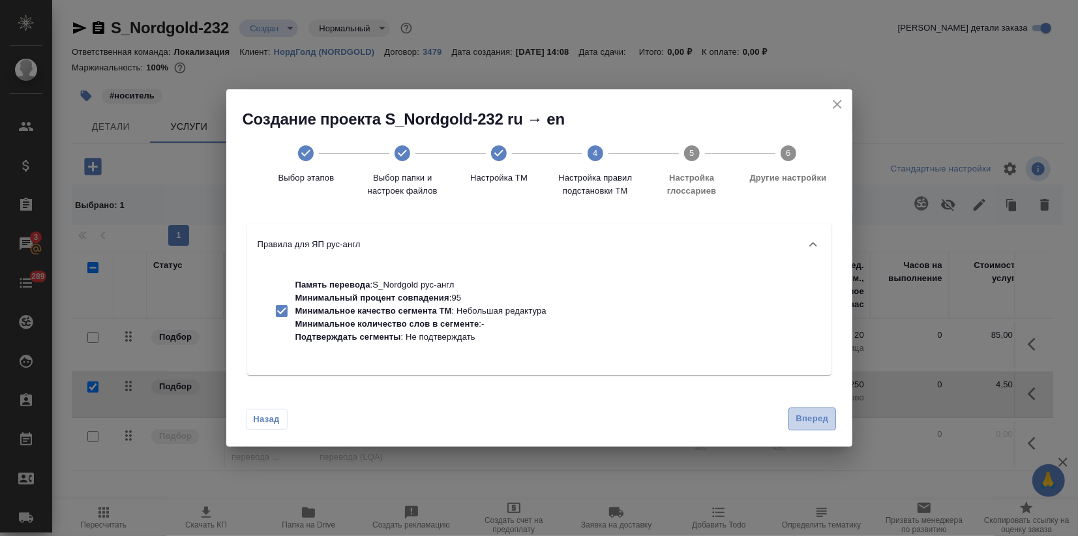
click at [818, 413] on span "Вперед" at bounding box center [812, 419] width 33 height 15
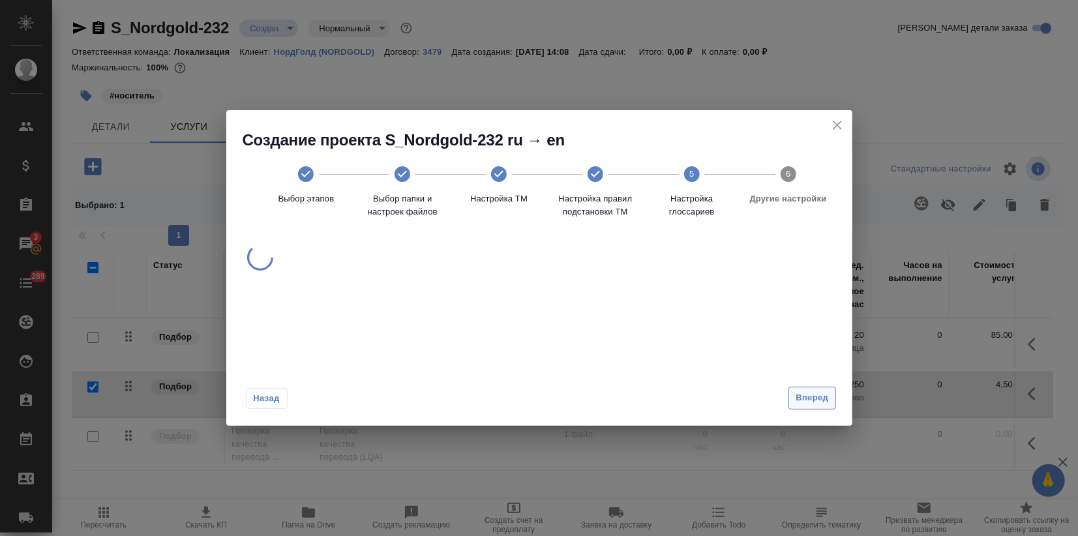
click at [816, 402] on span "Вперед" at bounding box center [812, 398] width 33 height 15
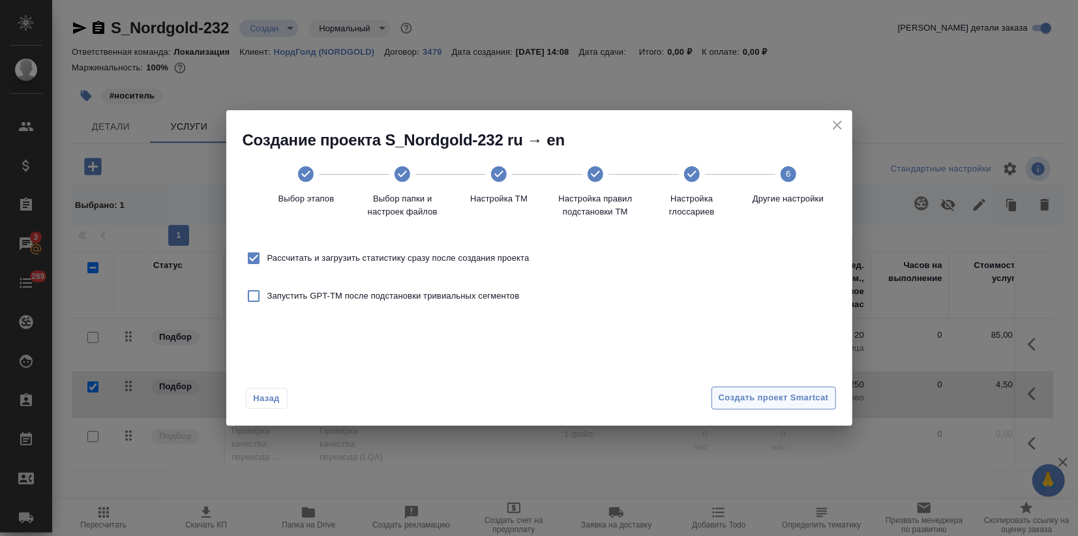
click at [813, 405] on span "Создать проект Smartcat" at bounding box center [774, 398] width 110 height 15
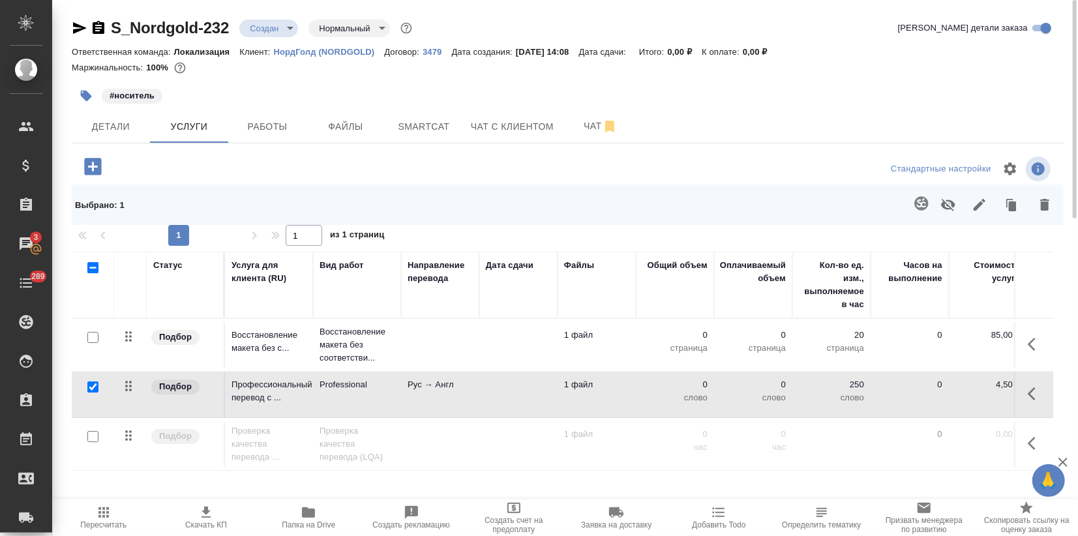
click at [94, 390] on input "checkbox" at bounding box center [92, 387] width 11 height 11
checkbox input "false"
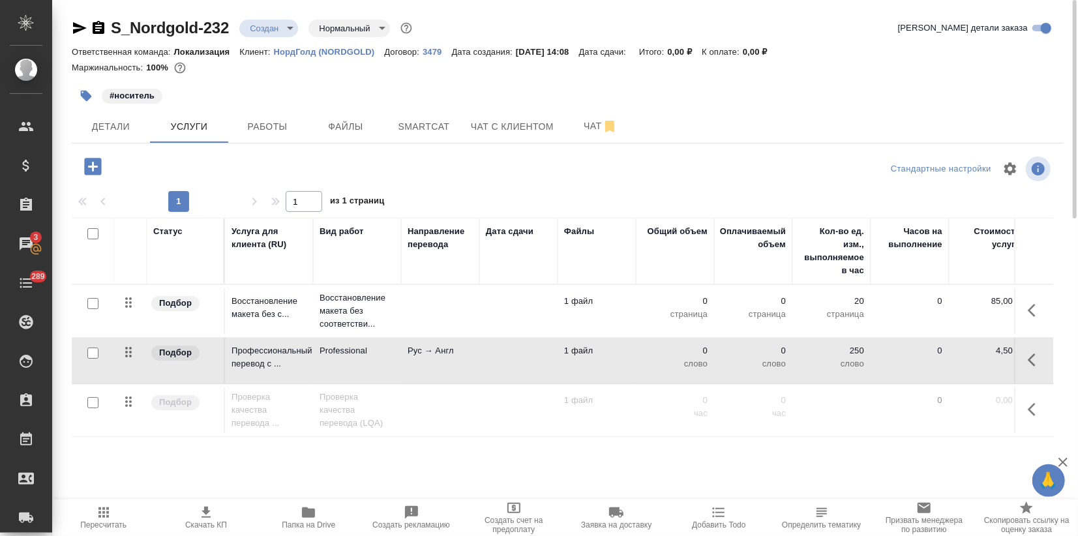
click at [93, 299] on input "checkbox" at bounding box center [92, 303] width 11 height 11
checkbox input "true"
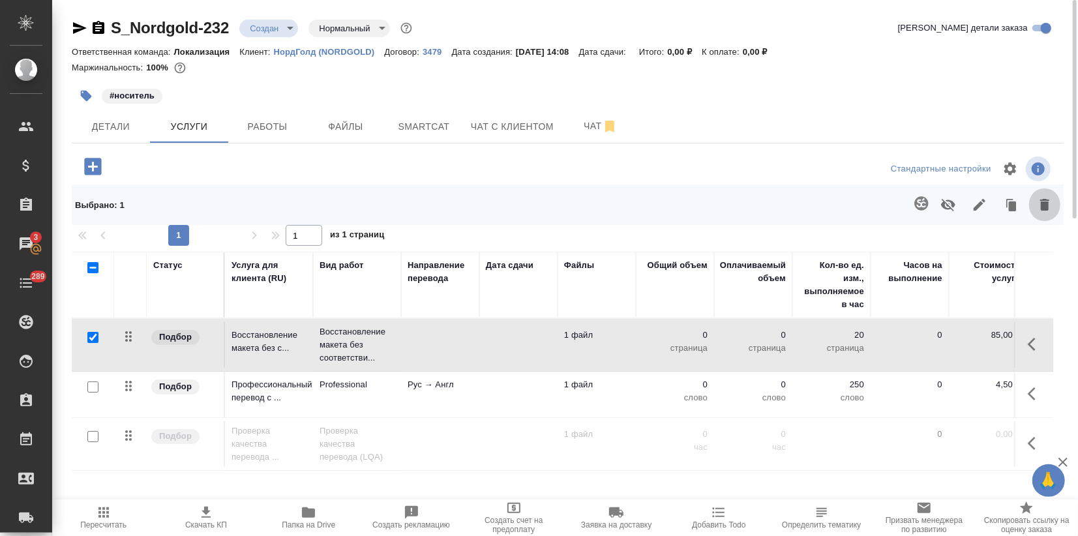
click at [1038, 201] on icon "button" at bounding box center [1045, 205] width 16 height 16
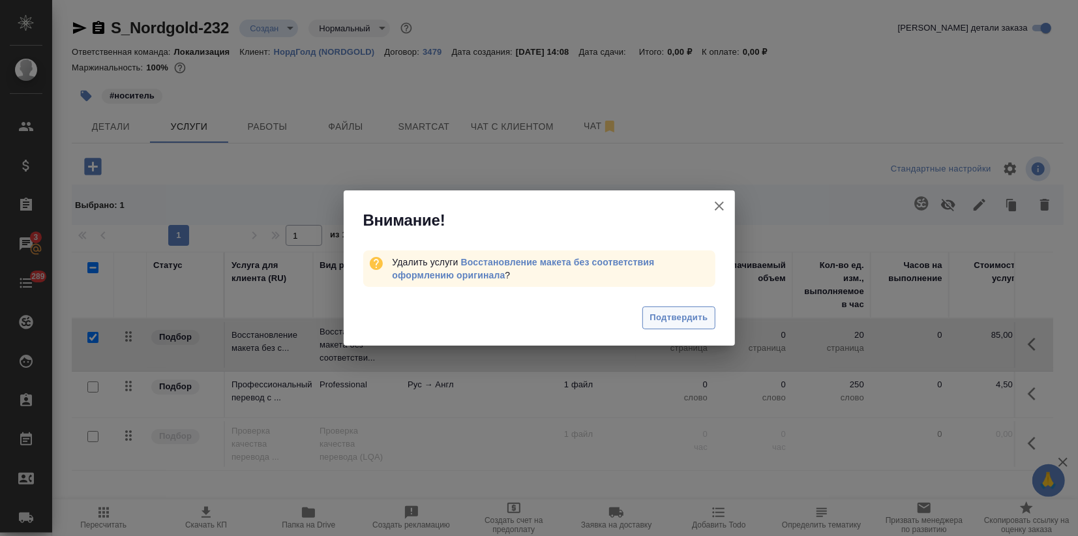
click at [659, 318] on span "Подтвердить" at bounding box center [679, 317] width 58 height 15
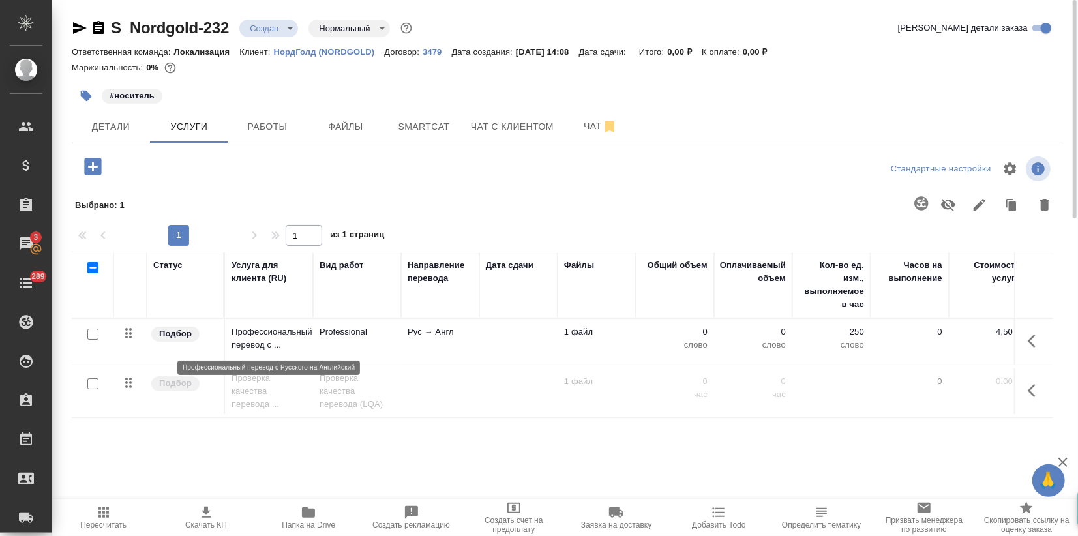
click at [270, 329] on p "Профессиональный перевод с ..." at bounding box center [269, 338] width 75 height 26
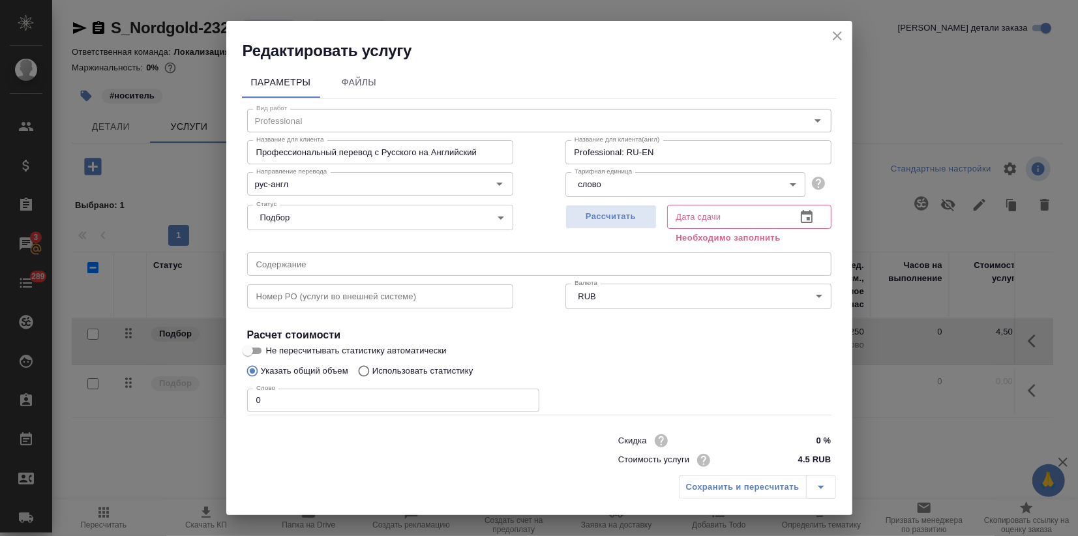
click at [366, 372] on input "Использовать статистику" at bounding box center [362, 371] width 21 height 25
radio input "true"
radio input "false"
click at [609, 219] on span "Рассчитать" at bounding box center [611, 216] width 77 height 15
type input "03.10.2025 14:10"
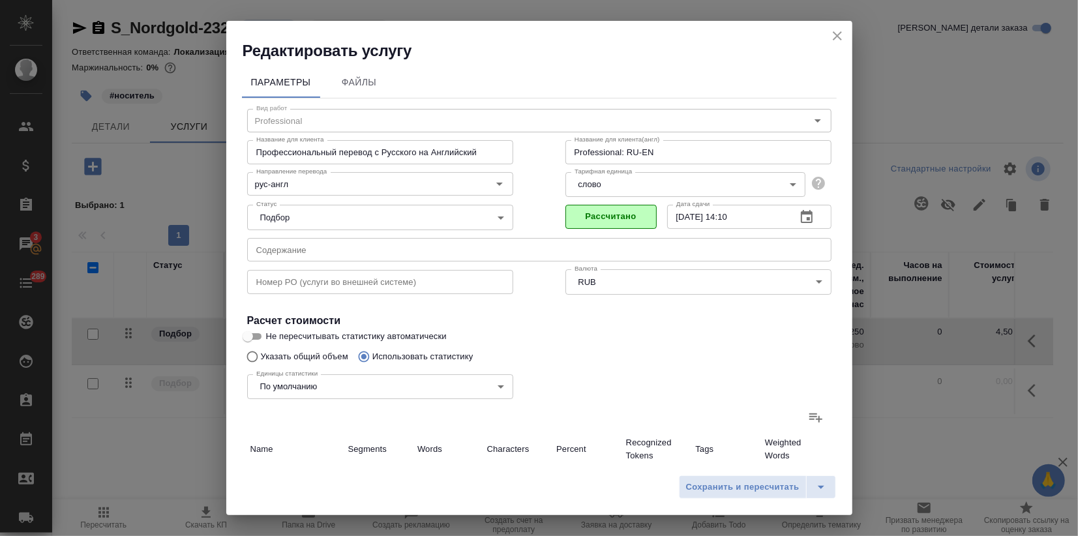
click at [812, 423] on icon at bounding box center [816, 418] width 16 height 16
click at [0, 0] on input "file" at bounding box center [0, 0] width 0 height 0
type input "6"
type input "9"
type input "70"
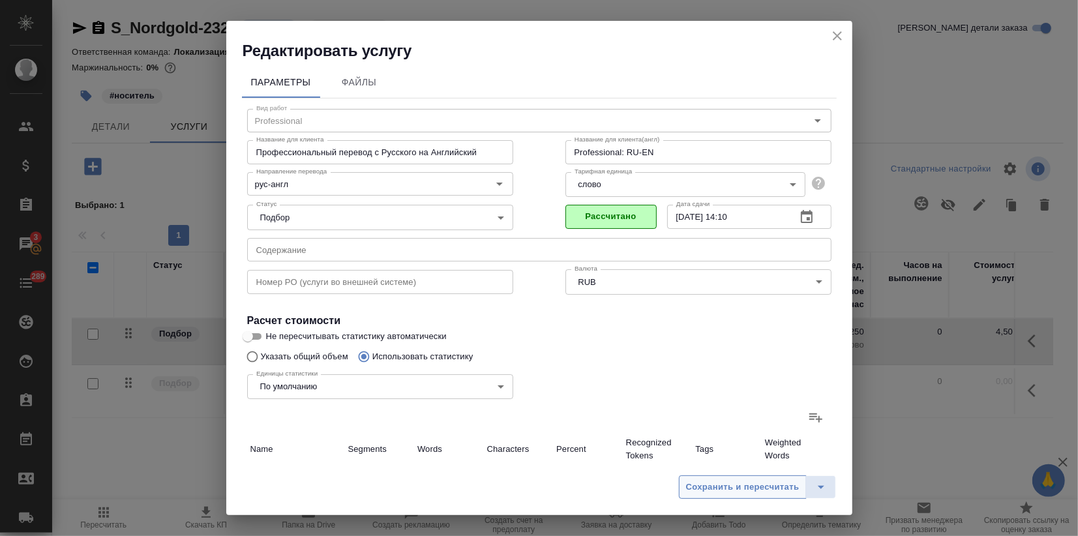
type input "95"
type input "1312"
type input "10034"
type input "101"
type input "1320"
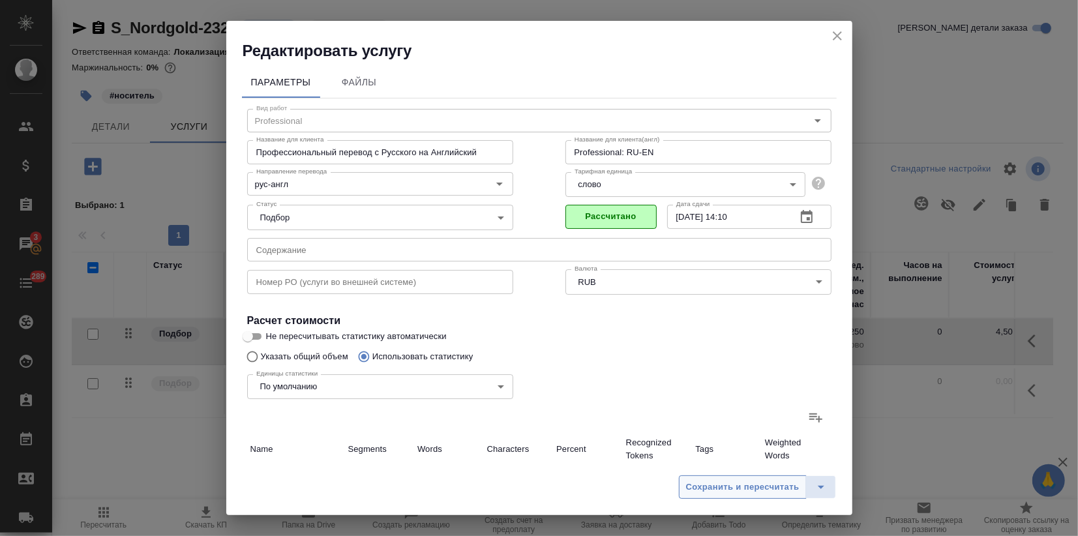
type input "10103"
type input "101"
type input "1320"
type input "10103"
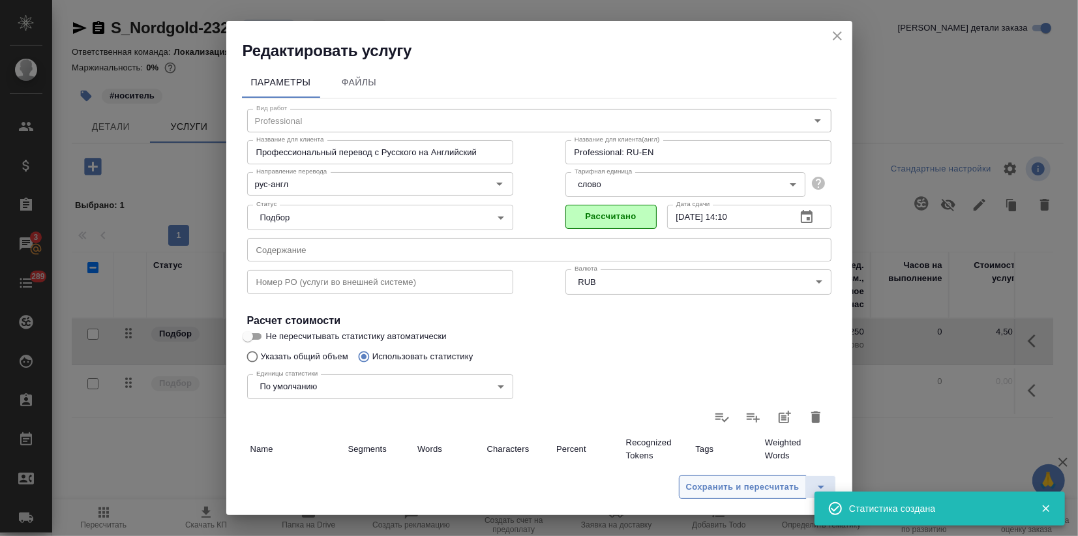
click at [741, 490] on span "Сохранить и пересчитать" at bounding box center [742, 487] width 113 height 15
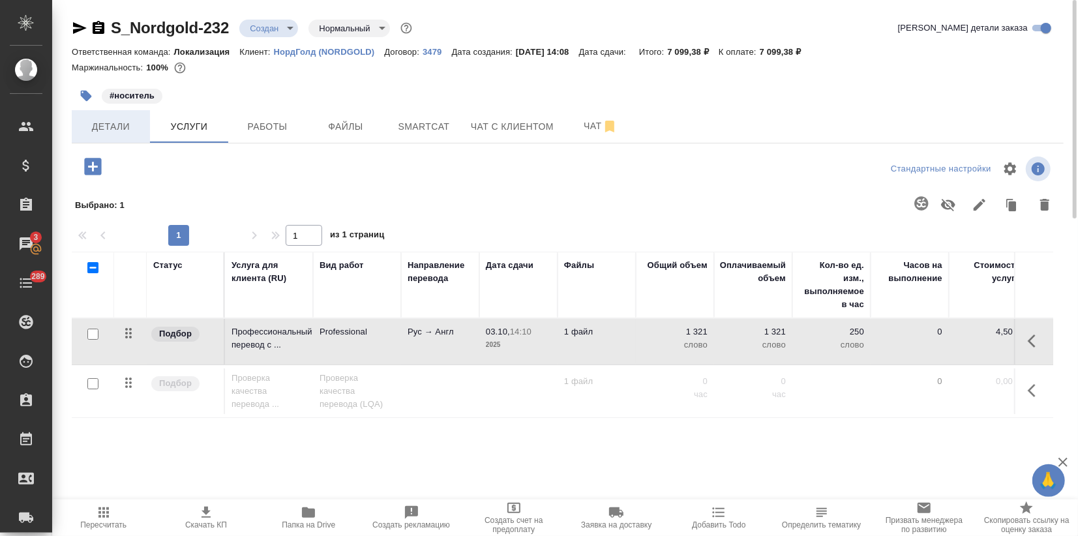
click at [96, 125] on span "Детали" at bounding box center [111, 127] width 63 height 16
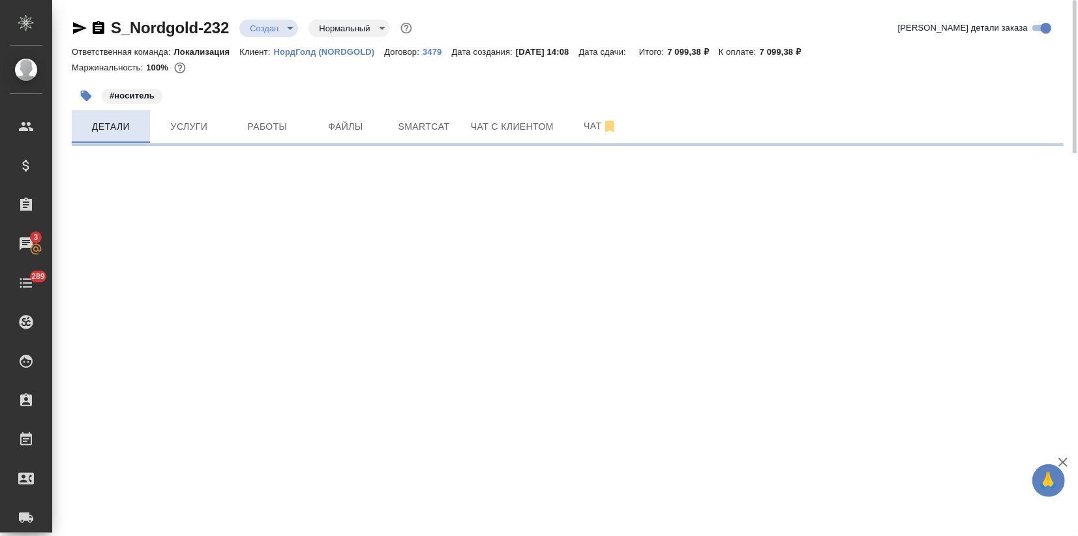
select select "RU"
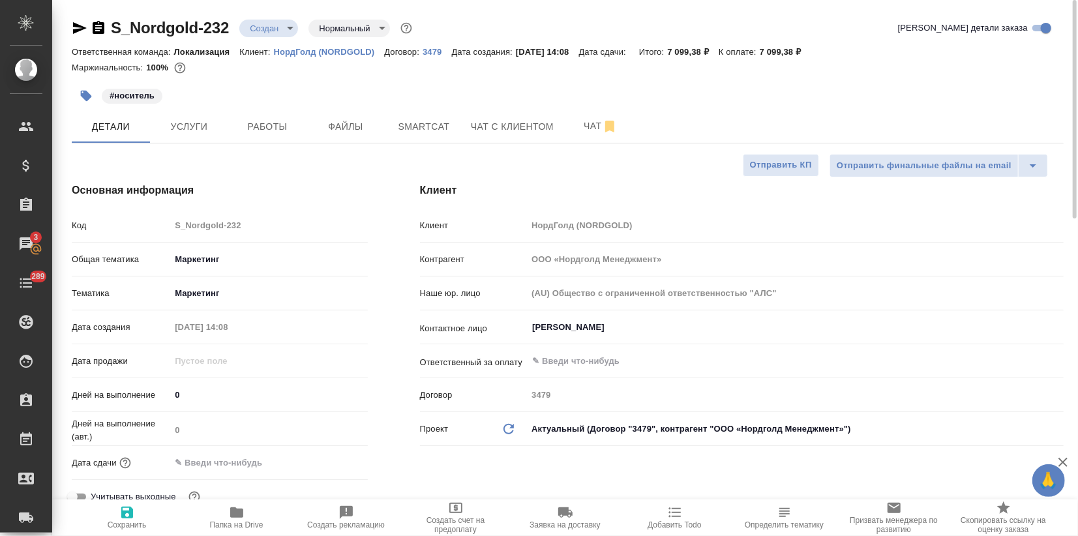
click at [204, 462] on input "text" at bounding box center [227, 462] width 114 height 19
click at [328, 460] on icon "button" at bounding box center [330, 462] width 16 height 16
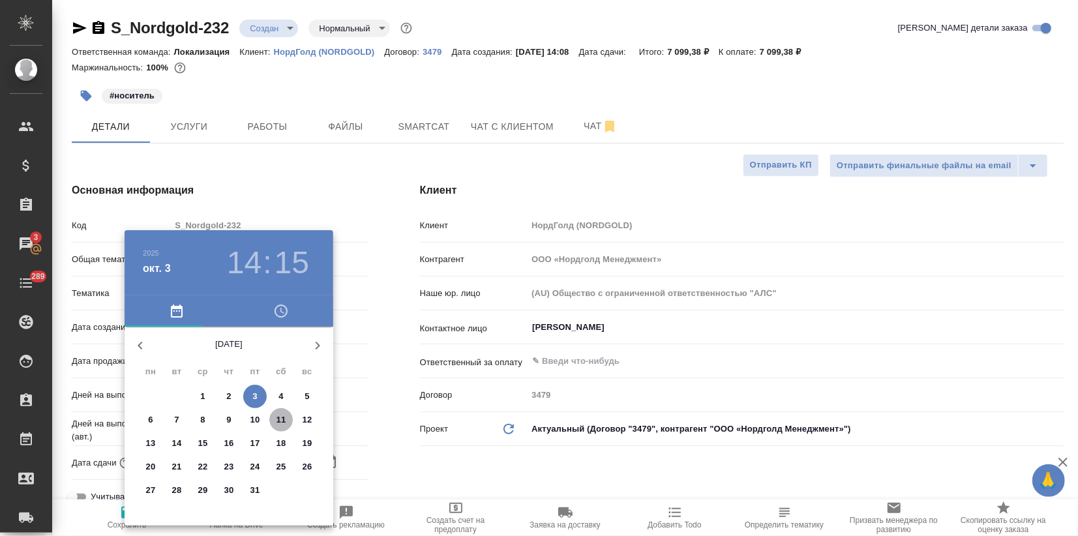
click at [275, 417] on span "11" at bounding box center [280, 419] width 23 height 13
type input "11.10.2025 14:15"
type textarea "x"
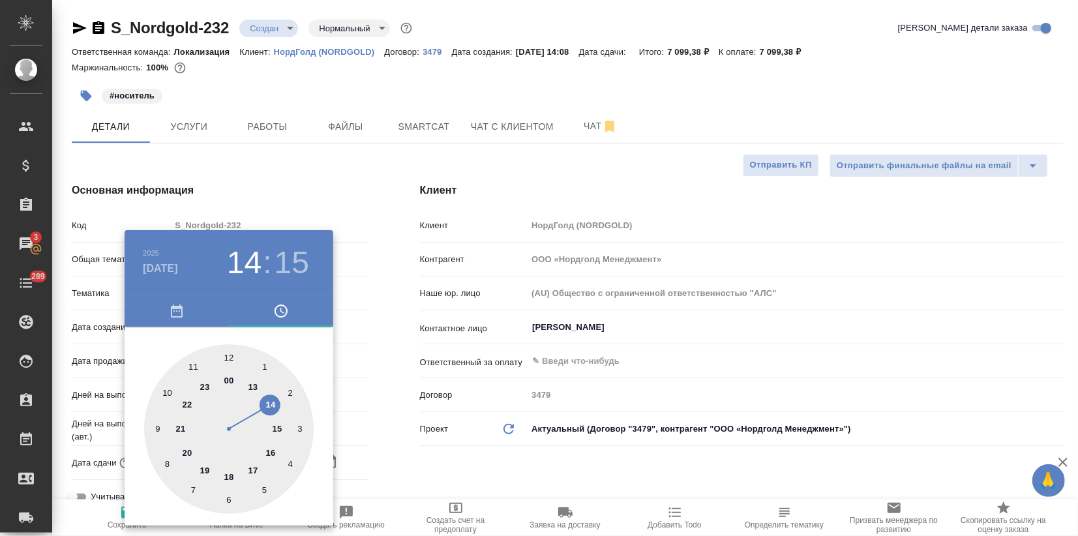
click at [188, 365] on div at bounding box center [229, 429] width 170 height 170
type input "11.10.2025 11:15"
type textarea "x"
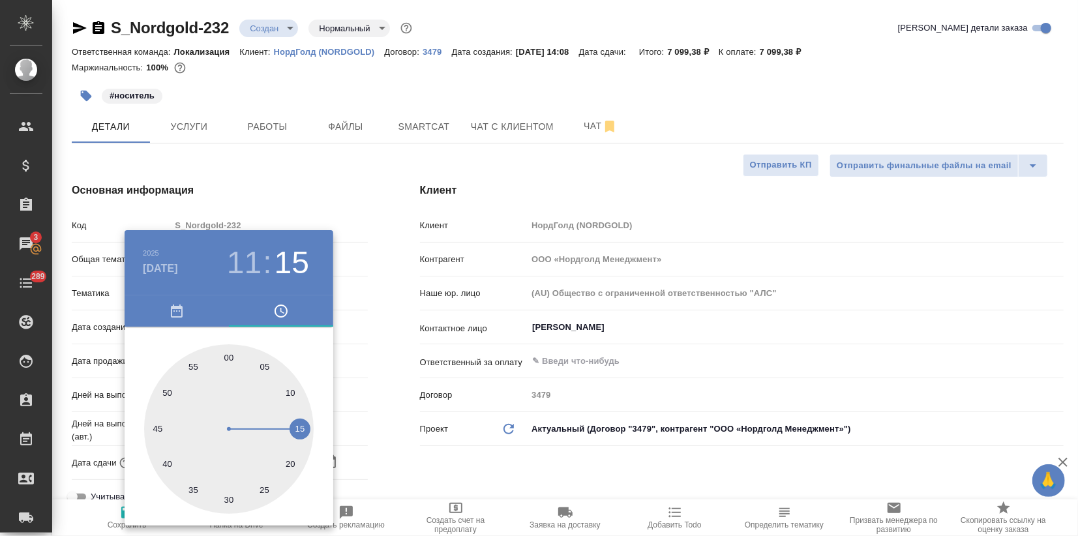
type input "11.10.2025 11:00"
type textarea "x"
click at [231, 361] on div at bounding box center [229, 429] width 170 height 170
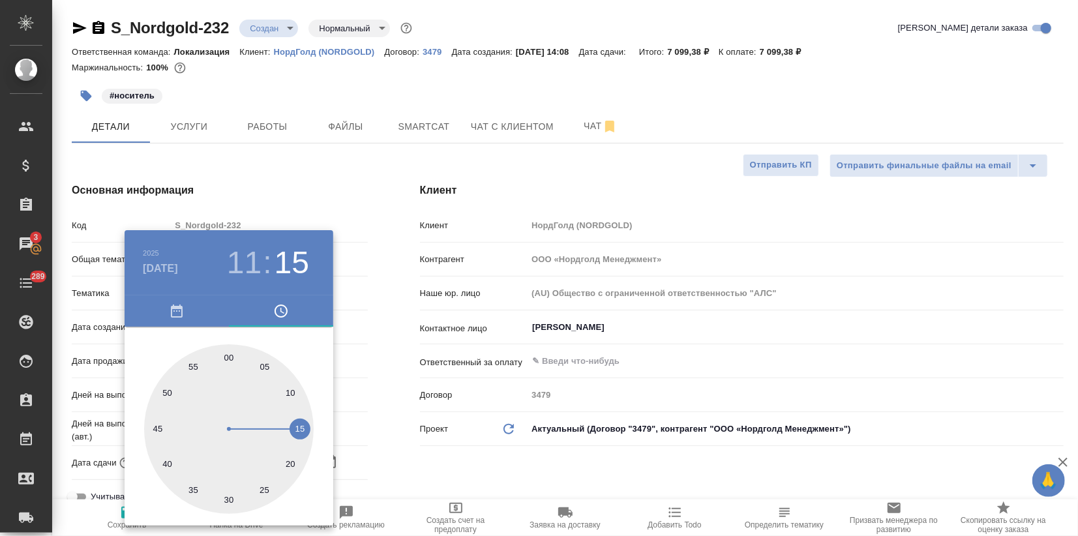
type textarea "x"
click at [155, 271] on h4 "окт. 11" at bounding box center [160, 269] width 35 height 16
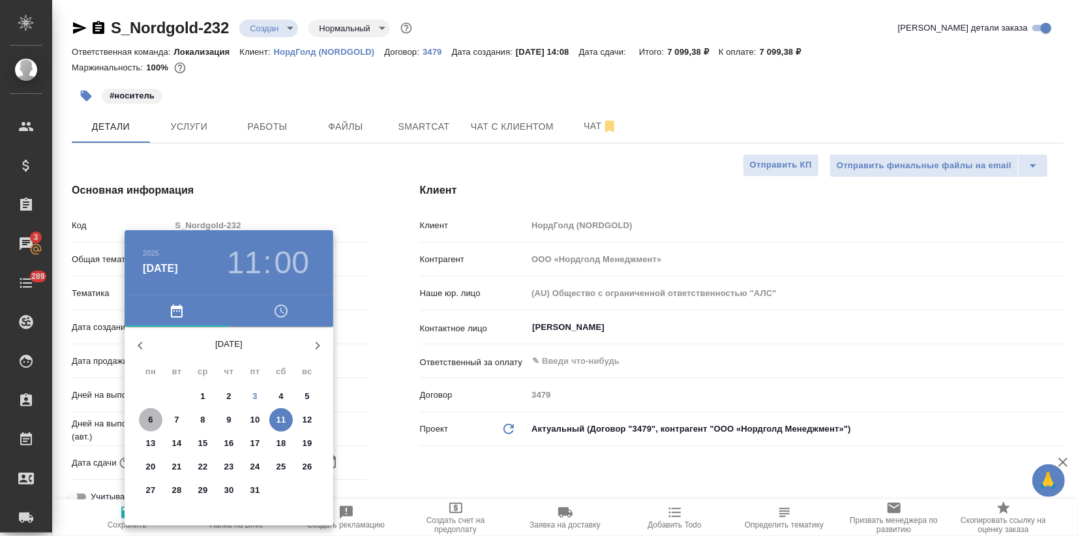
click at [148, 415] on p "6" at bounding box center [150, 419] width 5 height 13
type input "[DATE] 11:00"
type textarea "x"
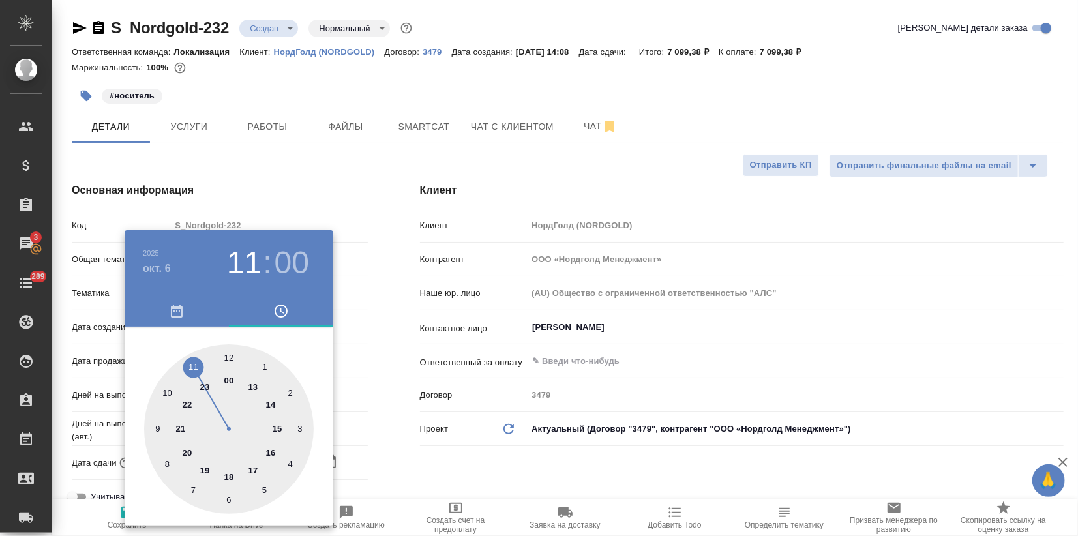
click at [194, 371] on div at bounding box center [229, 429] width 170 height 170
type textarea "x"
click at [226, 356] on div at bounding box center [229, 429] width 170 height 170
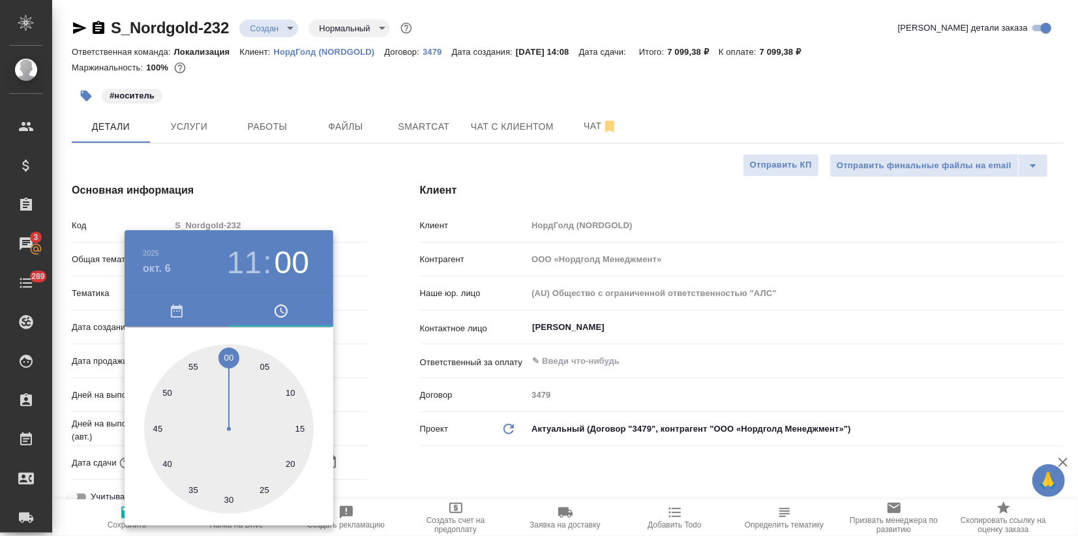
type textarea "x"
click at [365, 339] on div at bounding box center [539, 268] width 1078 height 536
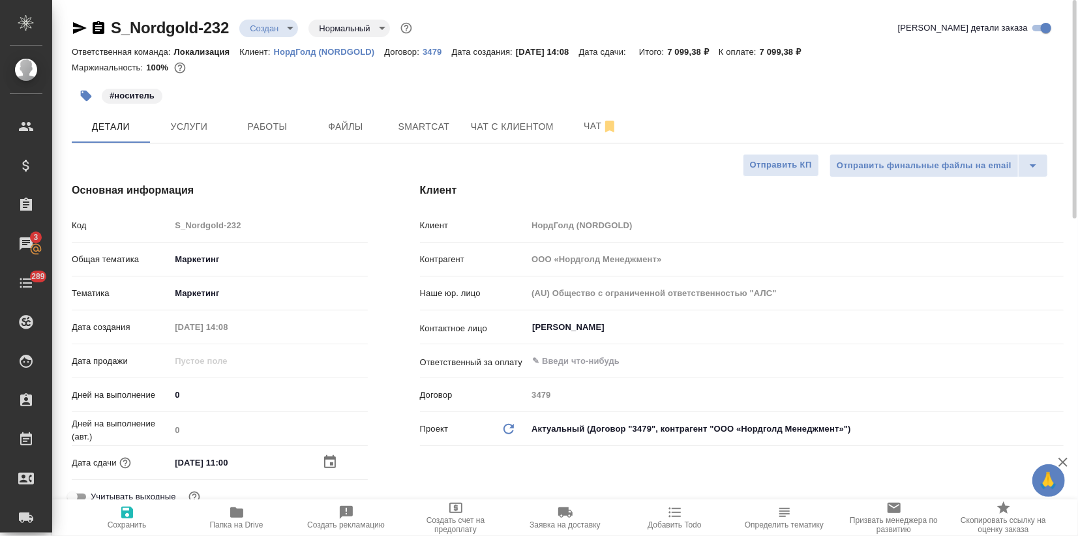
click at [129, 516] on icon "button" at bounding box center [127, 513] width 12 height 12
type textarea "x"
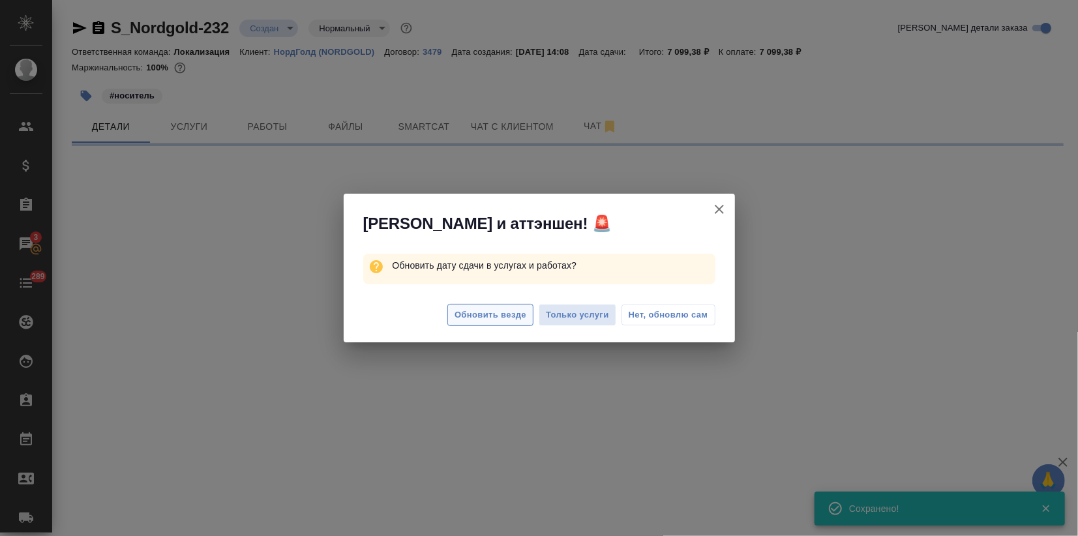
select select "RU"
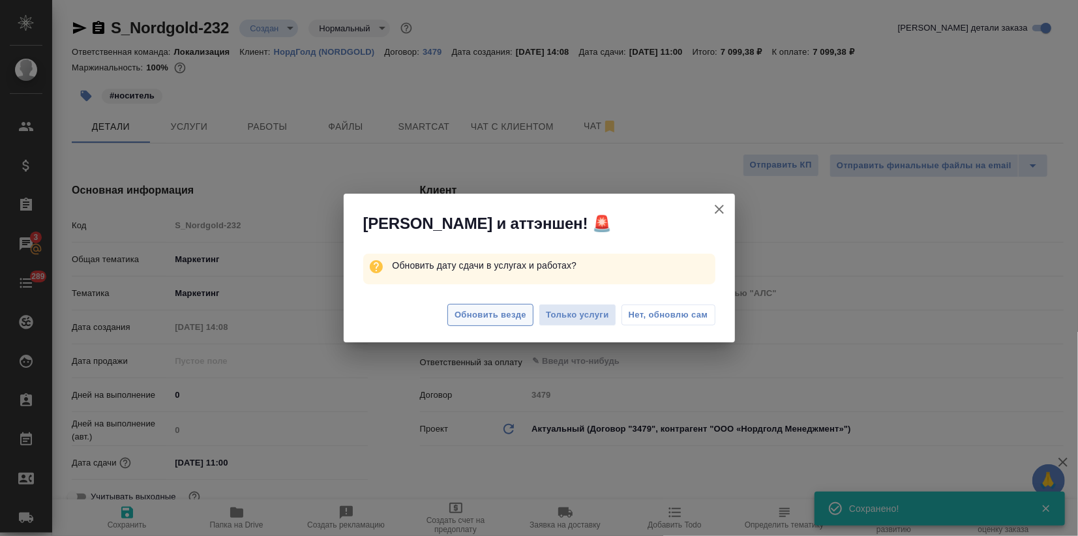
type textarea "x"
click at [487, 308] on span "Обновить везде" at bounding box center [491, 315] width 72 height 15
type textarea "x"
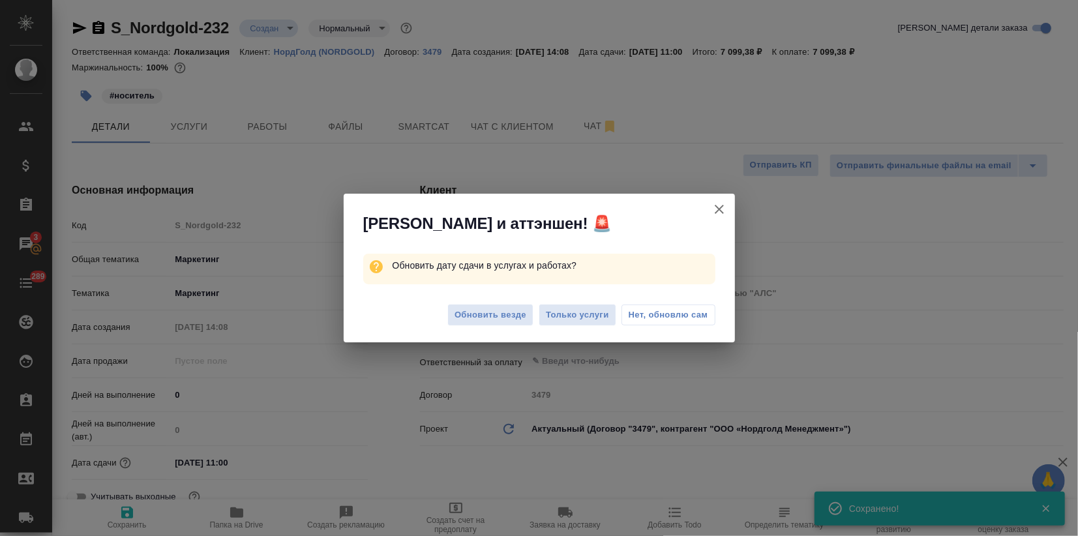
type textarea "x"
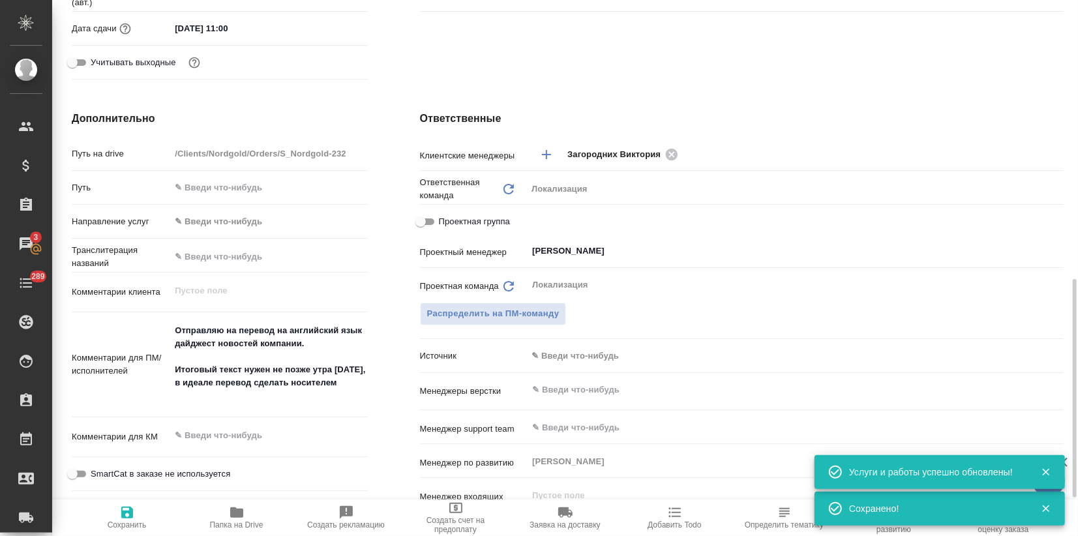
scroll to position [777, 0]
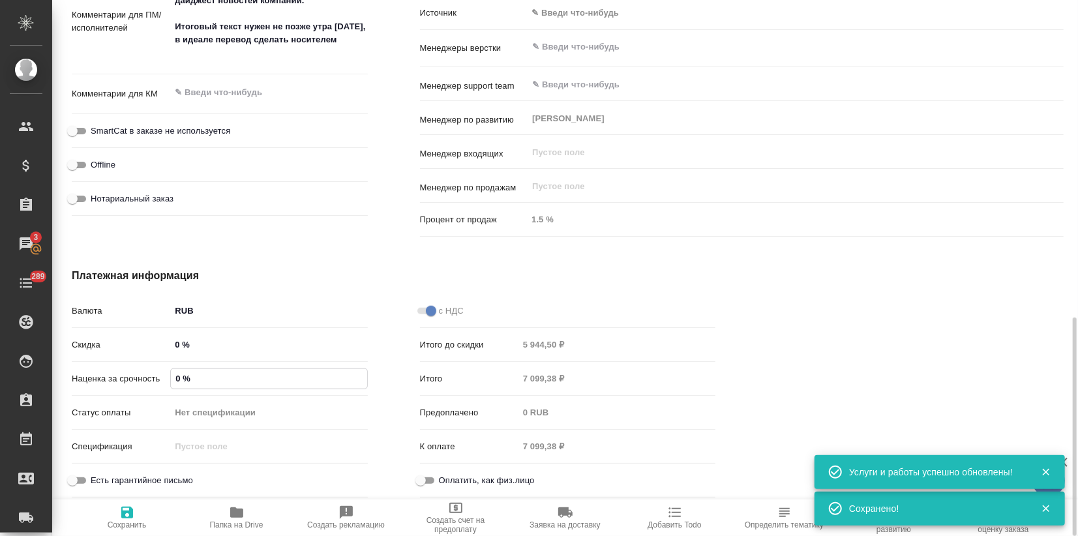
click at [175, 373] on input "0 %" at bounding box center [269, 378] width 196 height 19
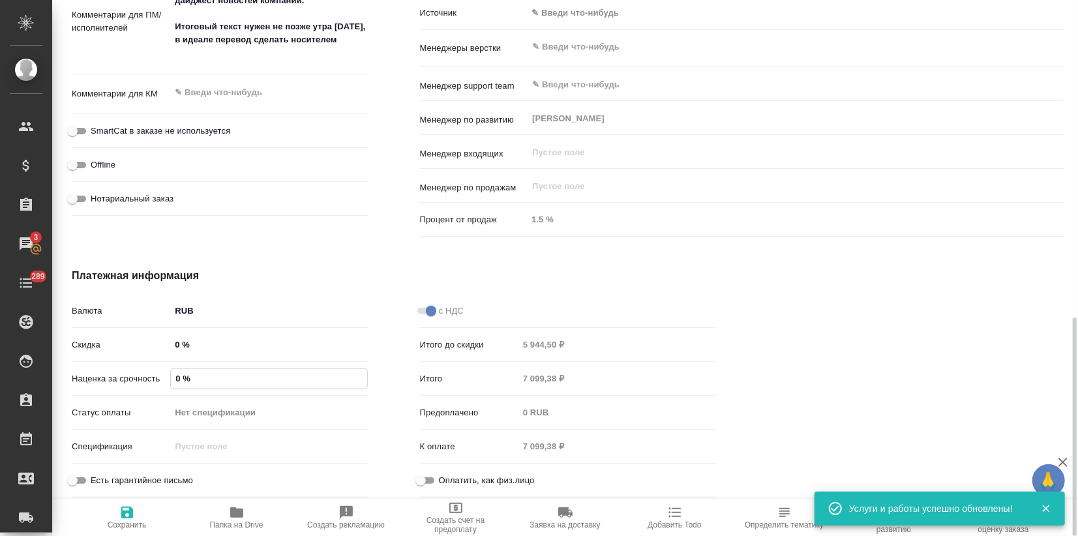
type input "10 %"
type textarea "x"
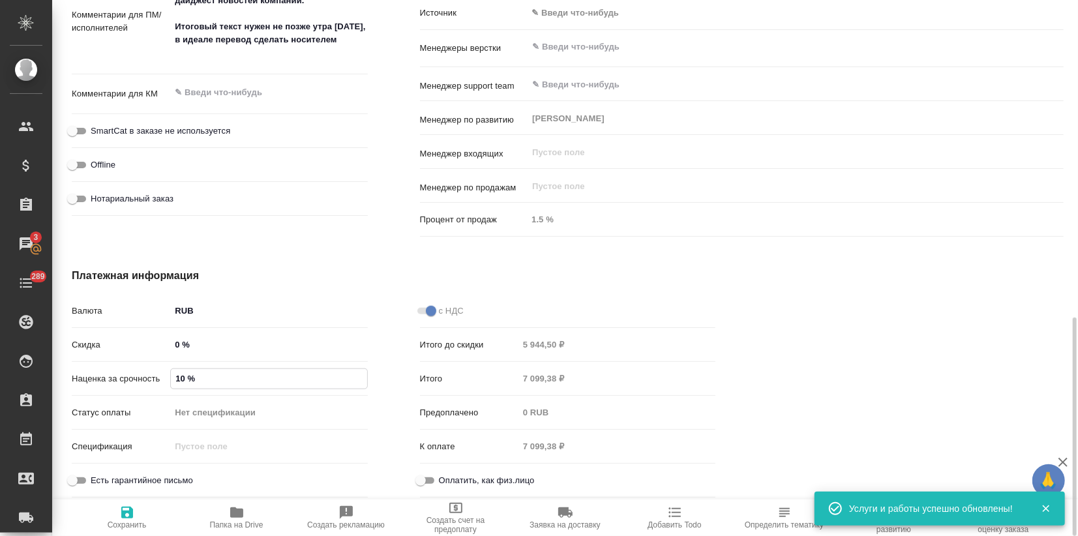
type textarea "x"
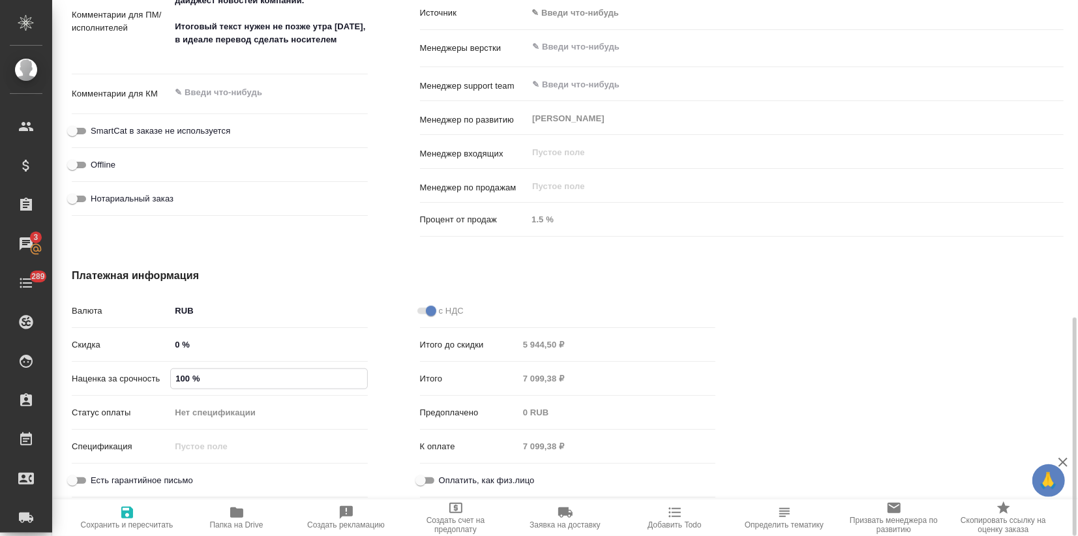
type input "100 %"
click at [121, 523] on span "Сохранить и пересчитать" at bounding box center [127, 524] width 93 height 9
type textarea "x"
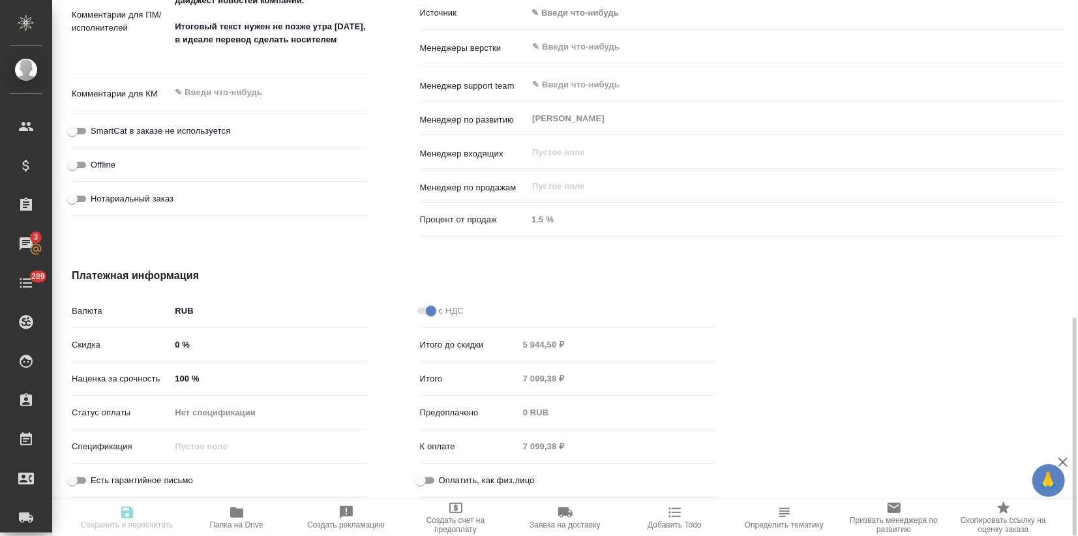
type textarea "x"
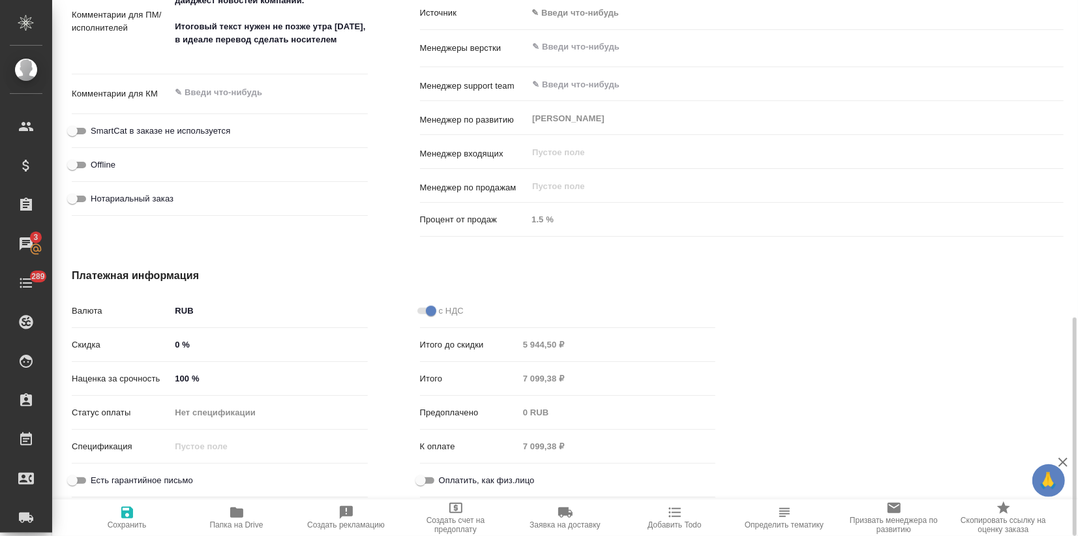
type textarea "x"
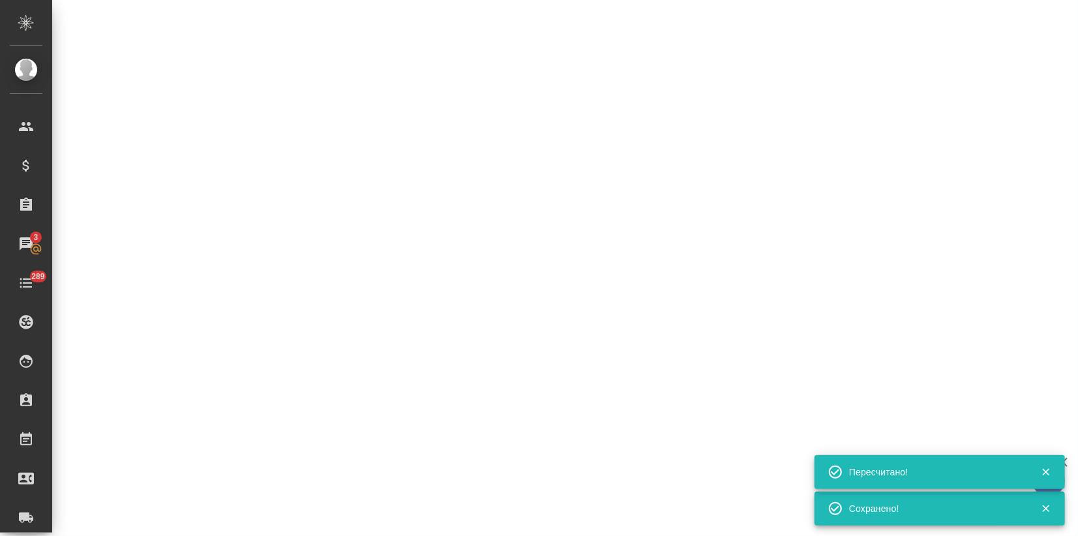
select select "RU"
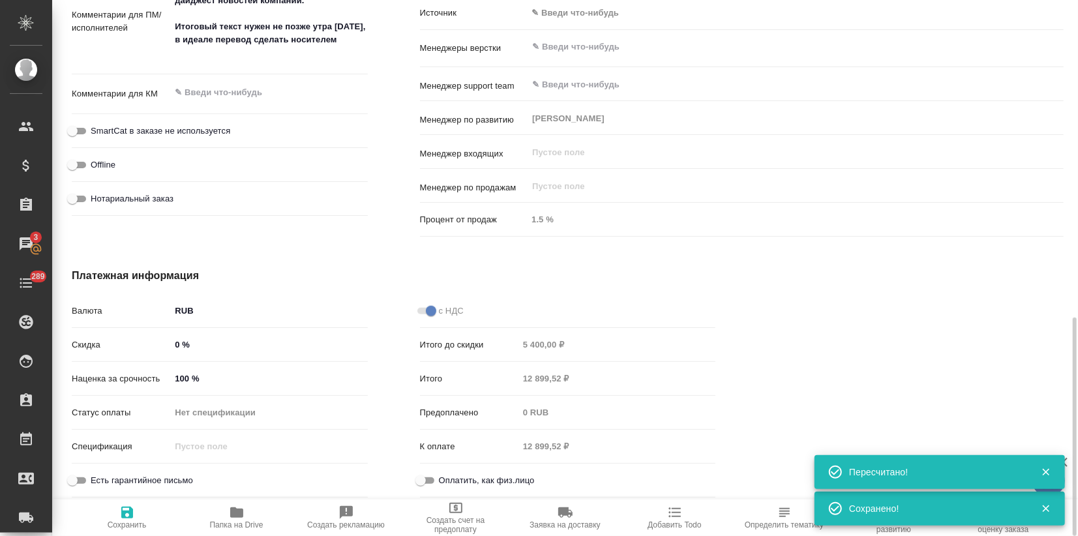
type textarea "x"
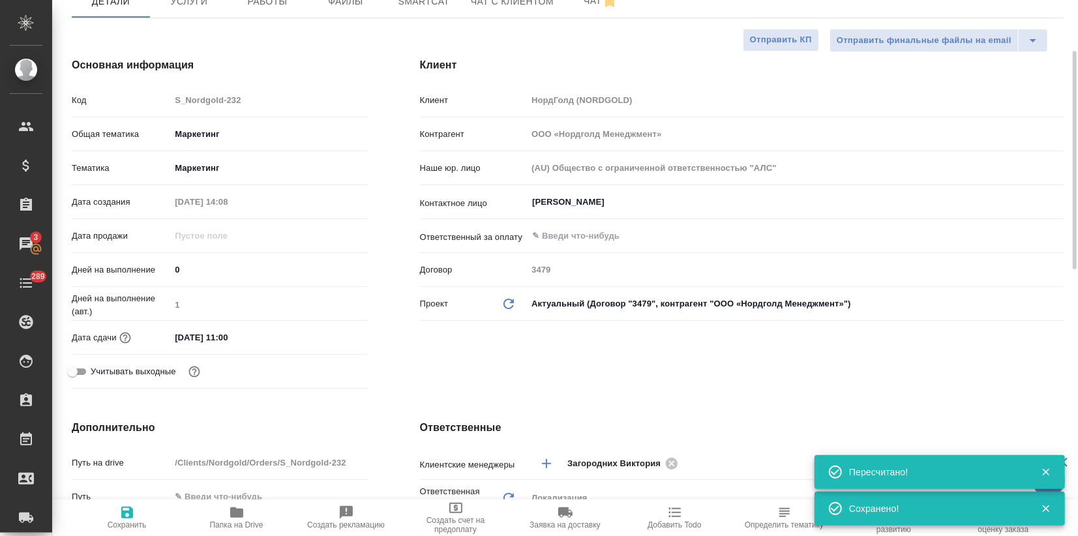
scroll to position [0, 0]
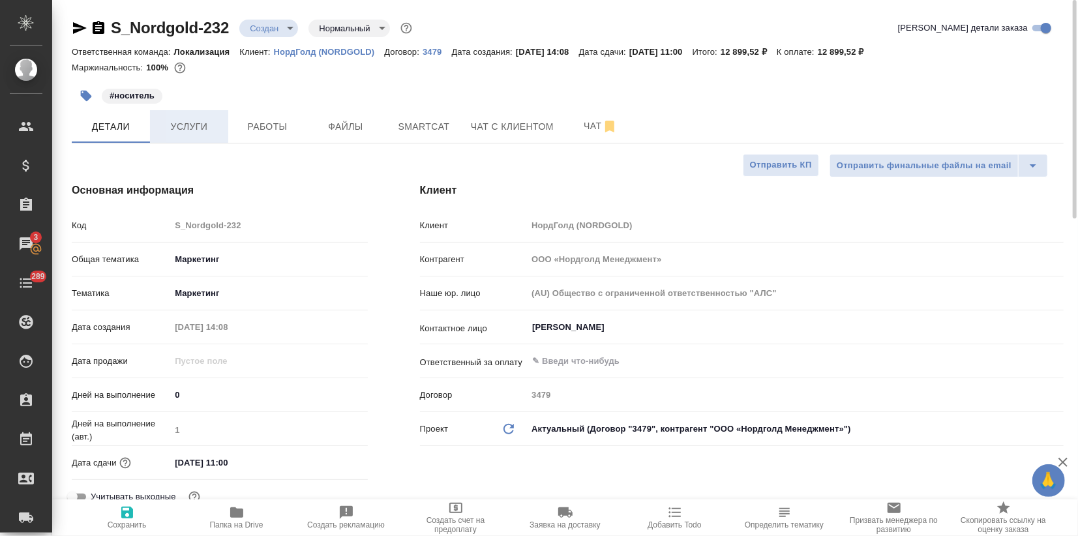
click at [192, 132] on span "Услуги" at bounding box center [189, 127] width 63 height 16
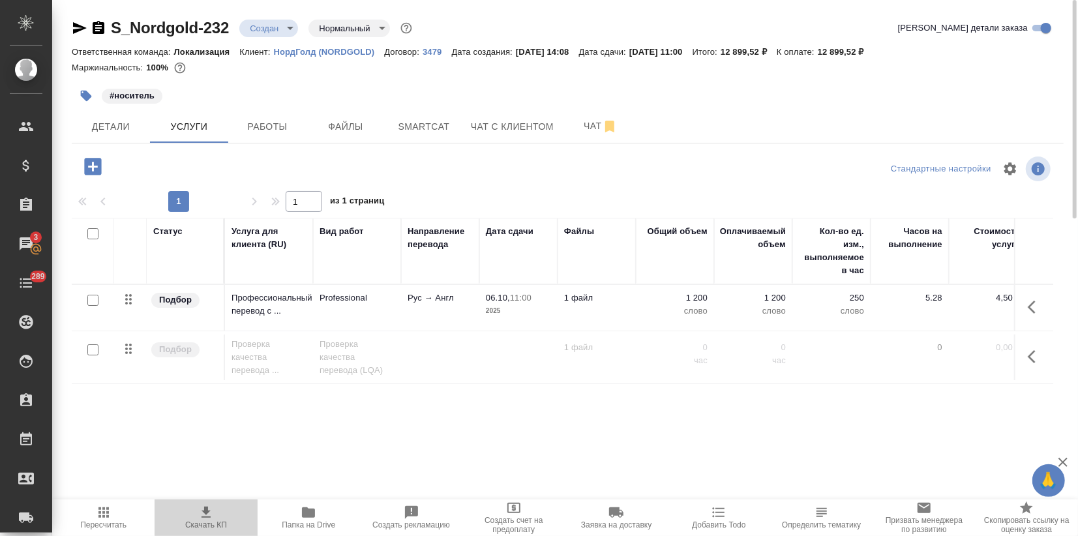
click at [228, 513] on span "Скачать КП" at bounding box center [205, 517] width 87 height 25
click at [750, 124] on div "Детали Услуги Работы Файлы Smartcat Чат с клиентом Чат" at bounding box center [568, 126] width 992 height 33
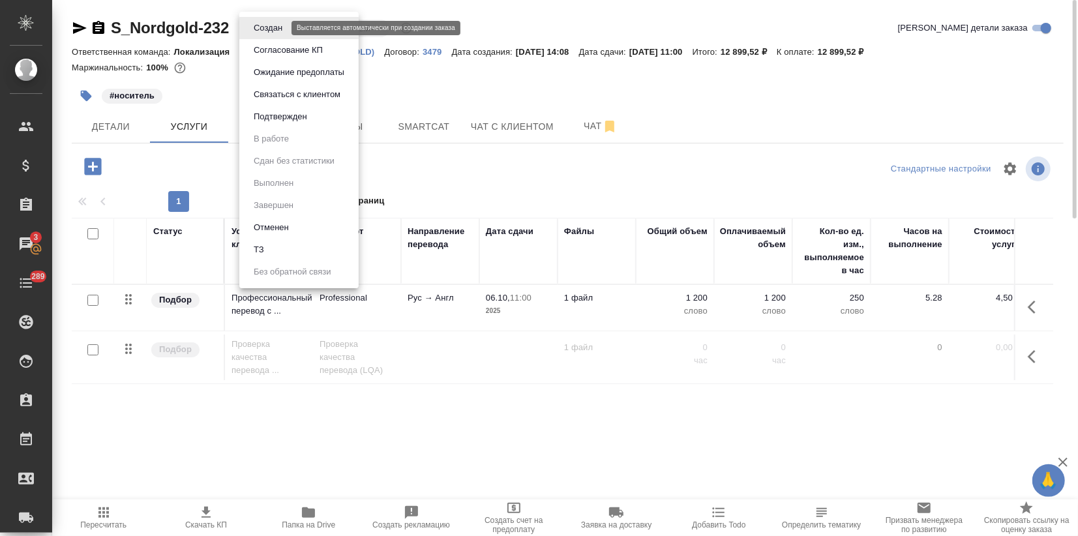
click at [272, 21] on body "🙏 .cls-1 fill:#fff; AWATERA Zagorodnikh Viktoria Клиенты Спецификации Заказы 3 …" at bounding box center [539, 268] width 1078 height 536
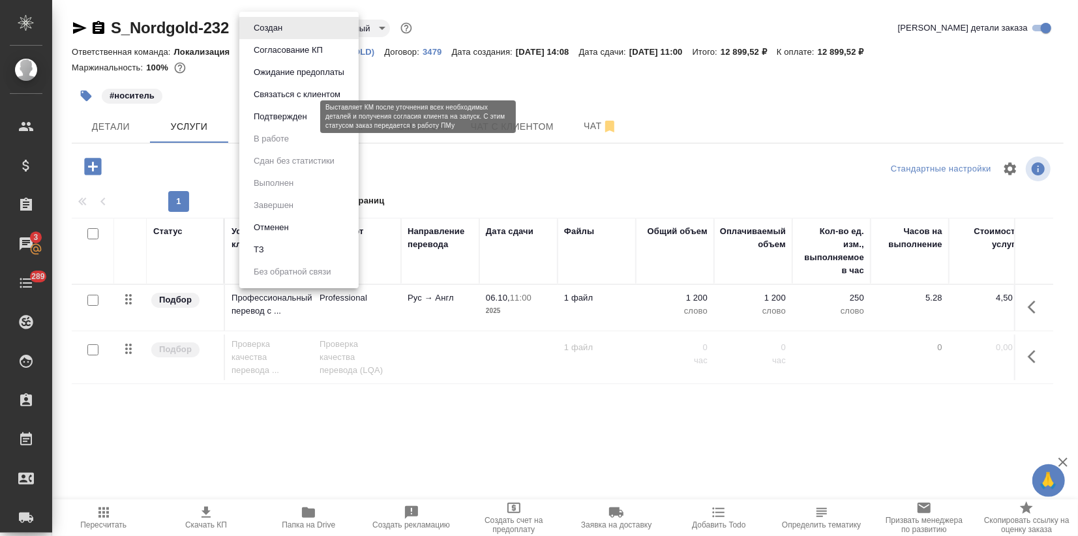
click at [263, 120] on button "Подтвержден" at bounding box center [280, 117] width 61 height 14
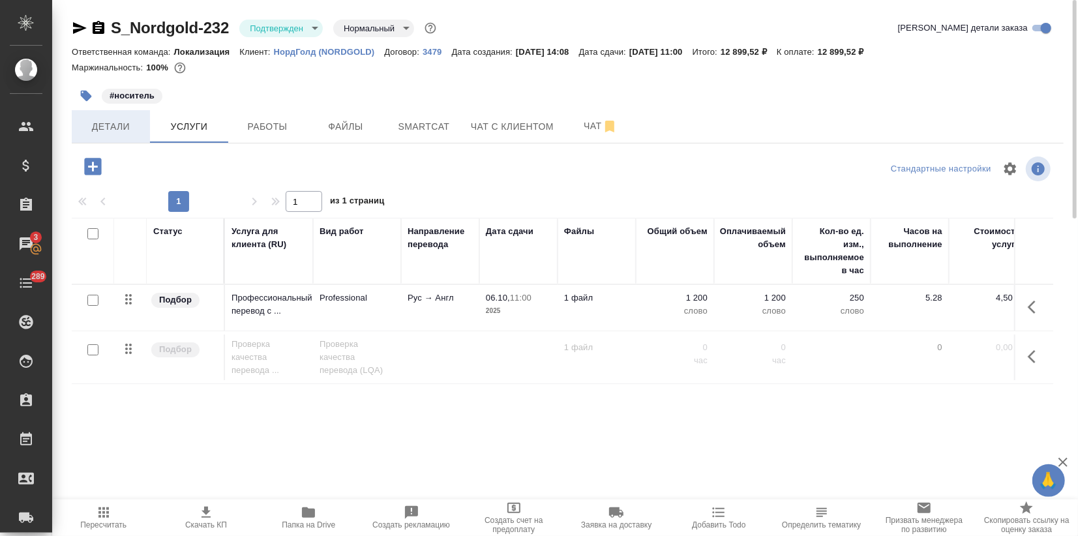
click at [123, 132] on span "Детали" at bounding box center [111, 127] width 63 height 16
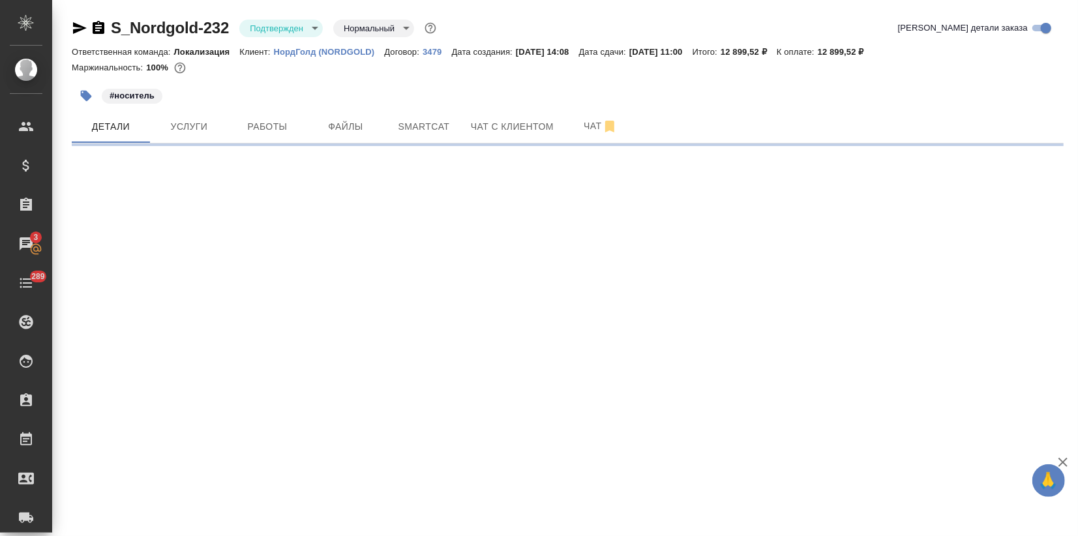
select select "RU"
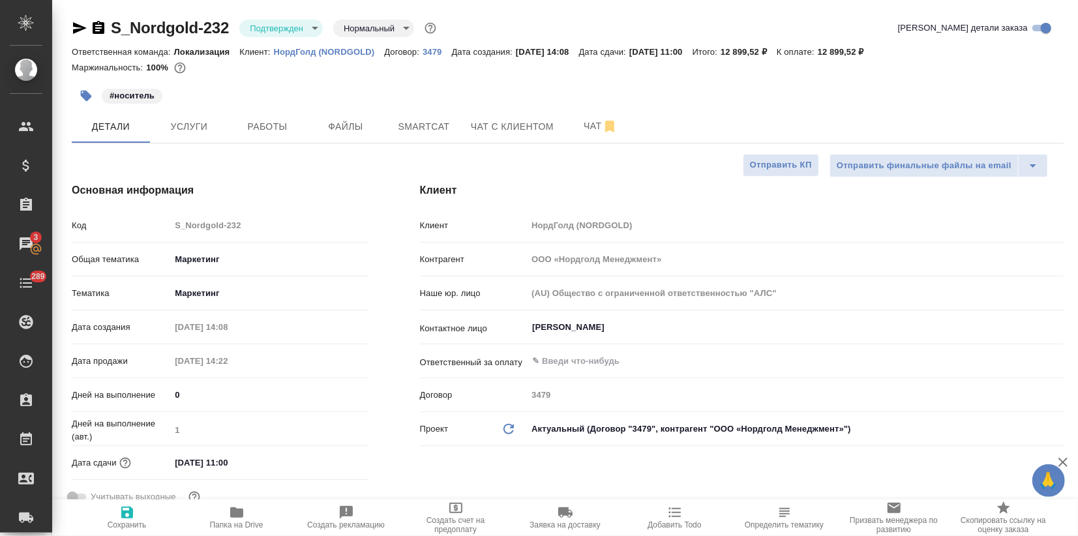
type textarea "x"
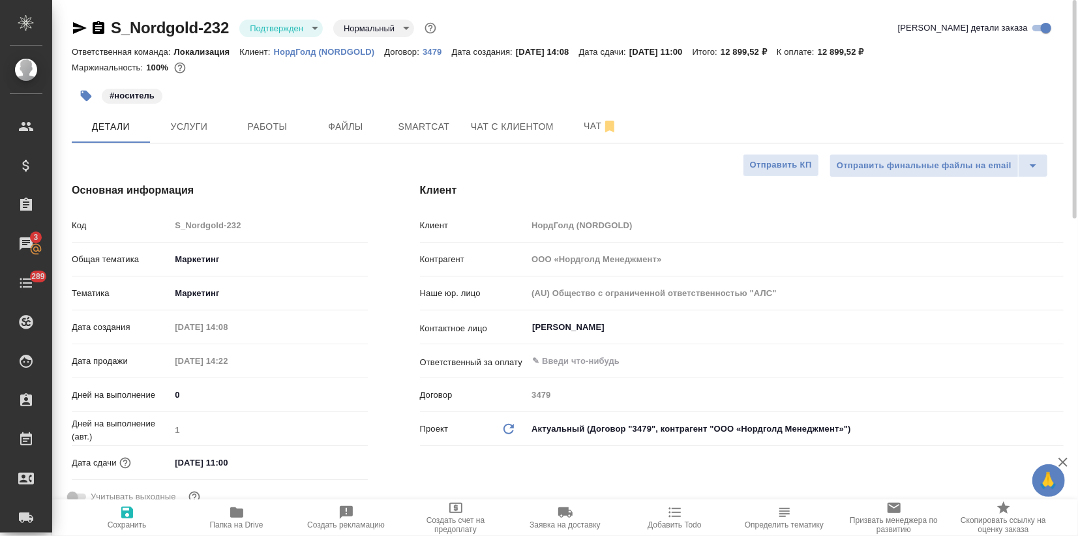
type textarea "x"
click at [82, 31] on icon "button" at bounding box center [80, 28] width 16 height 16
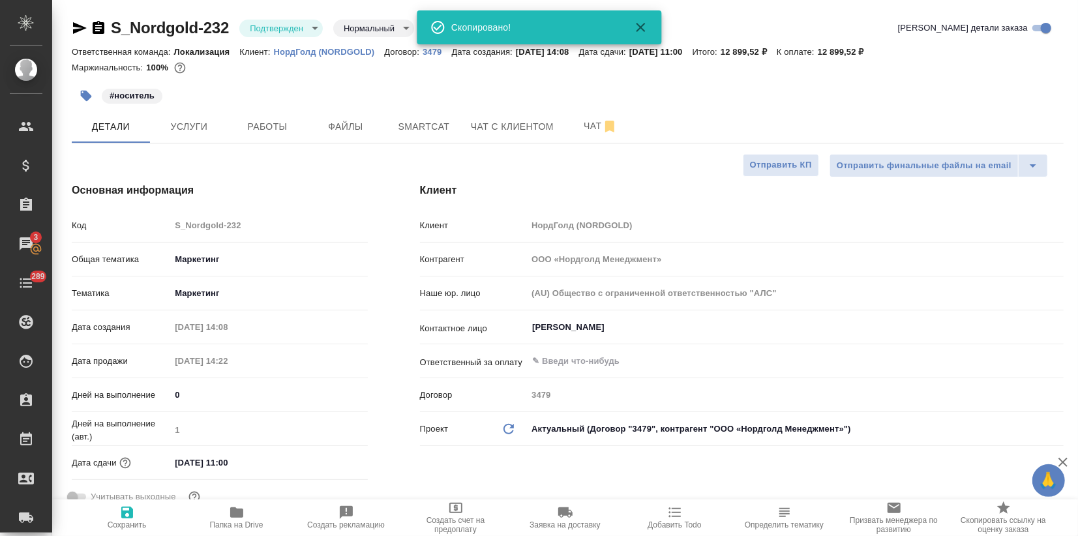
type textarea "x"
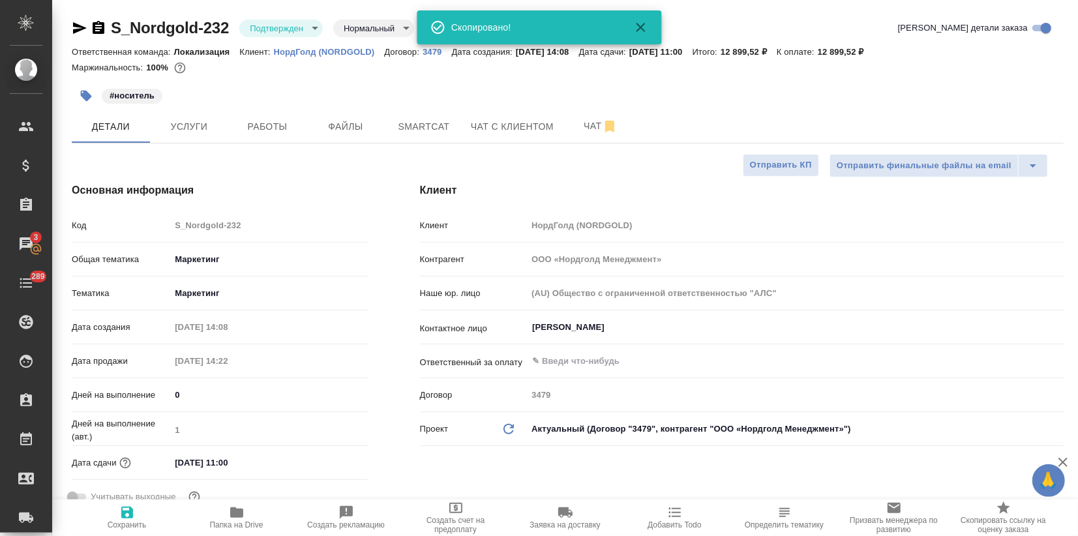
type textarea "x"
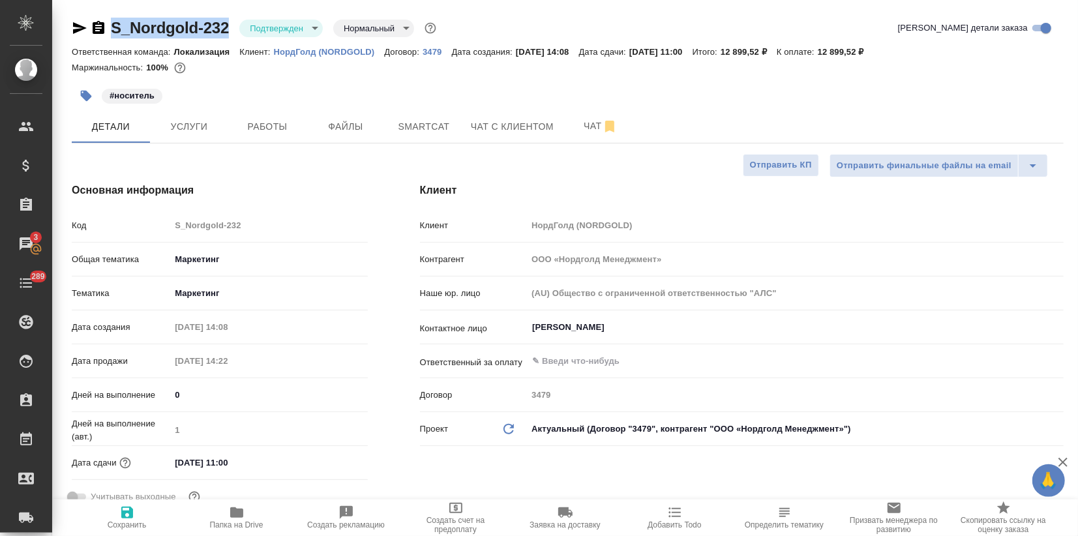
drag, startPoint x: 235, startPoint y: 26, endPoint x: 110, endPoint y: 27, distance: 125.2
click at [110, 27] on div "S_Nordgold-232 Подтвержден confirmed Нормальный normal" at bounding box center [255, 28] width 367 height 21
copy link "S_Nordgold-232"
type textarea "x"
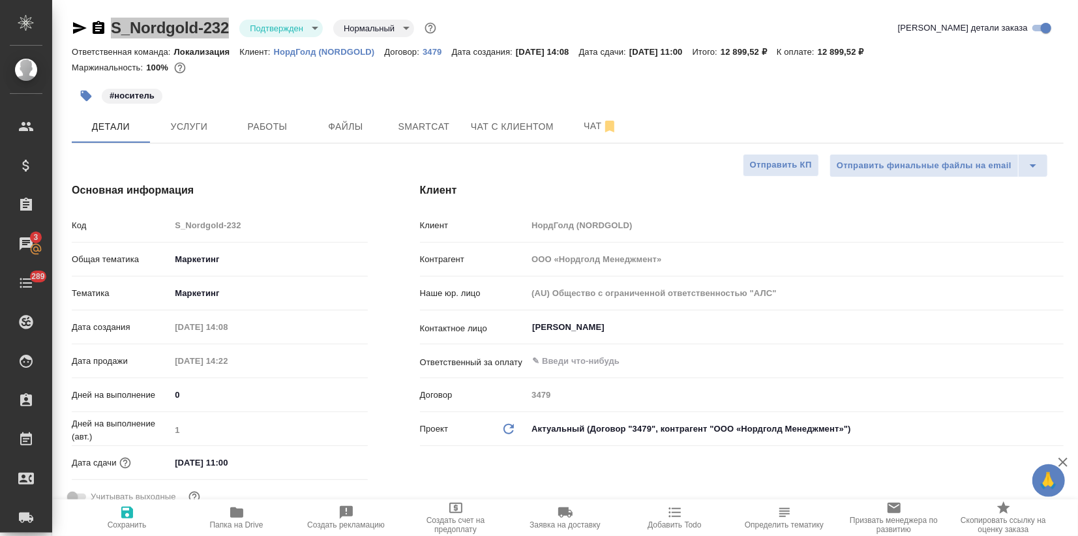
type textarea "x"
drag, startPoint x: 850, startPoint y: 48, endPoint x: 888, endPoint y: 49, distance: 37.2
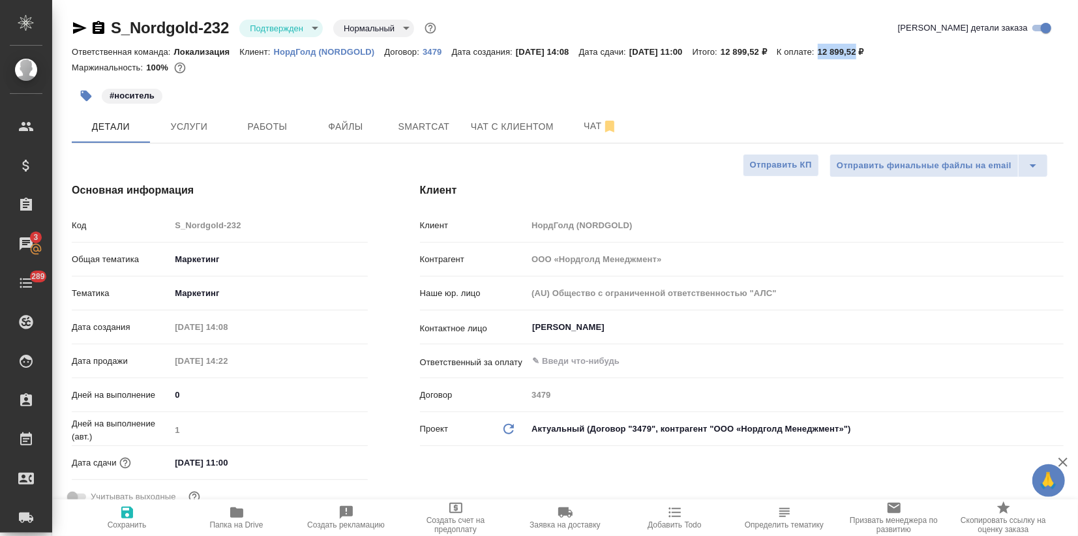
click at [874, 49] on p "12 899,52 ₽" at bounding box center [846, 52] width 56 height 10
copy p "12 899,52"
type textarea "x"
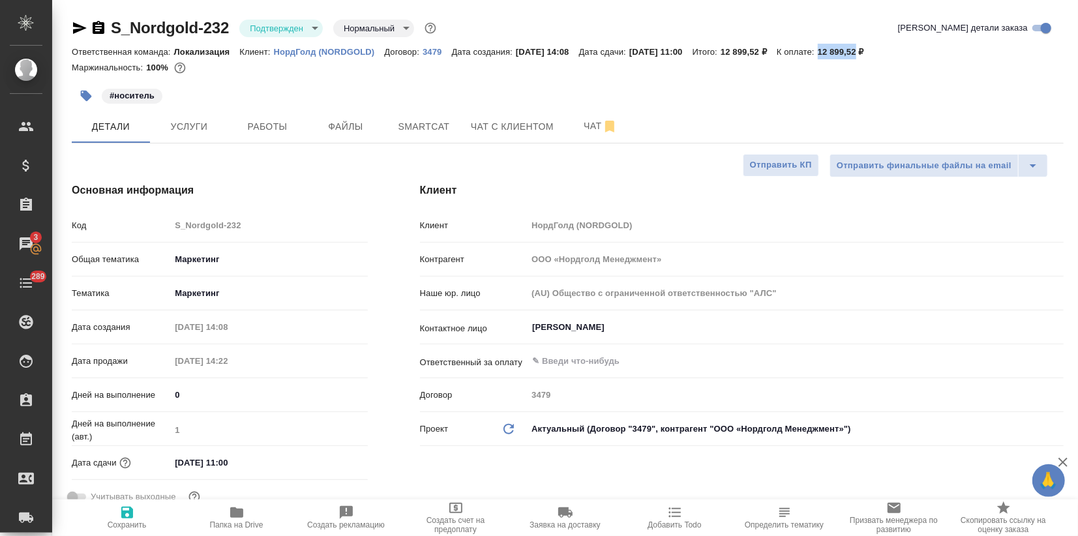
type textarea "x"
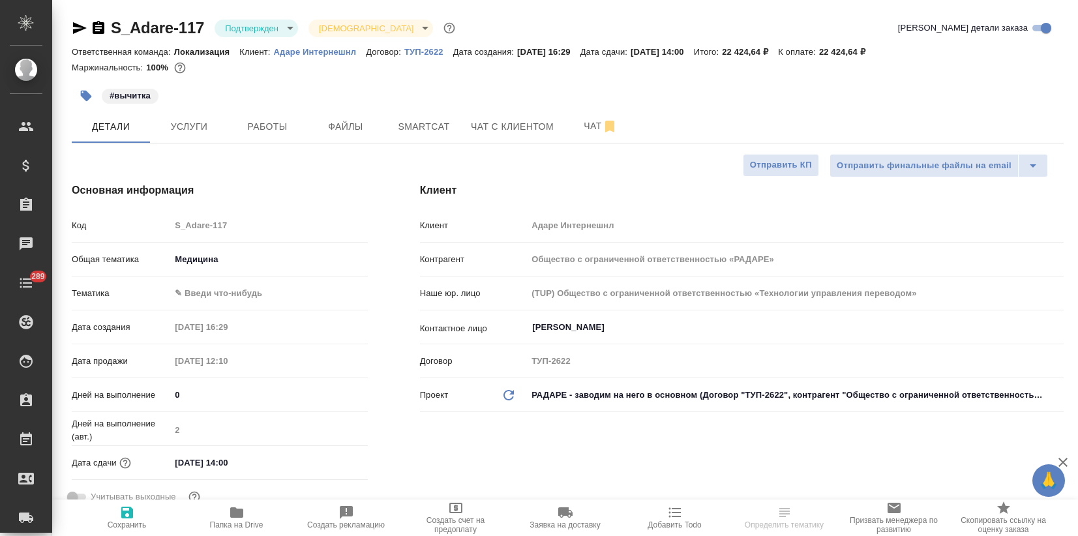
select select "RU"
type textarea "x"
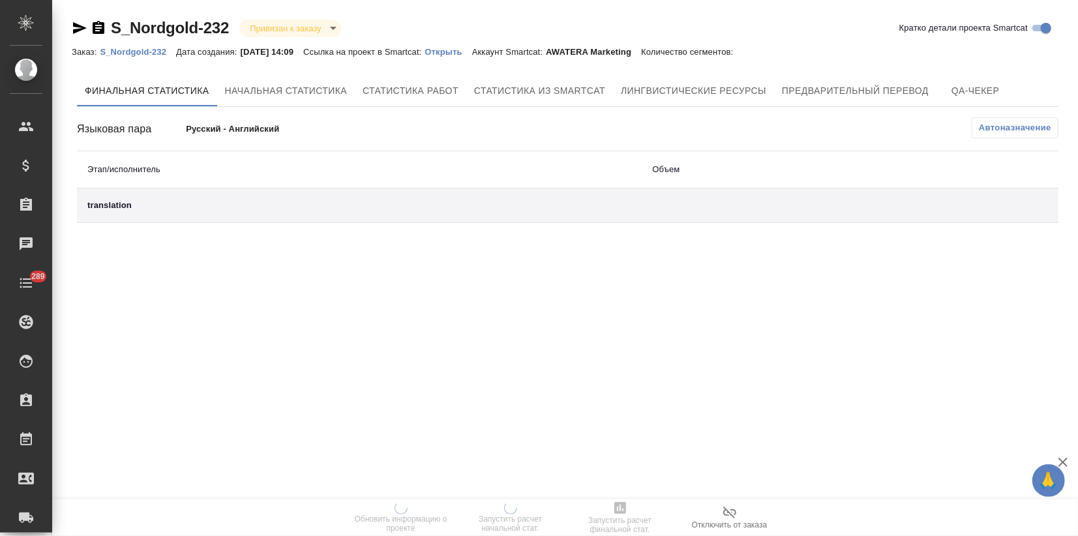
click at [471, 48] on p "Открыть" at bounding box center [448, 52] width 47 height 10
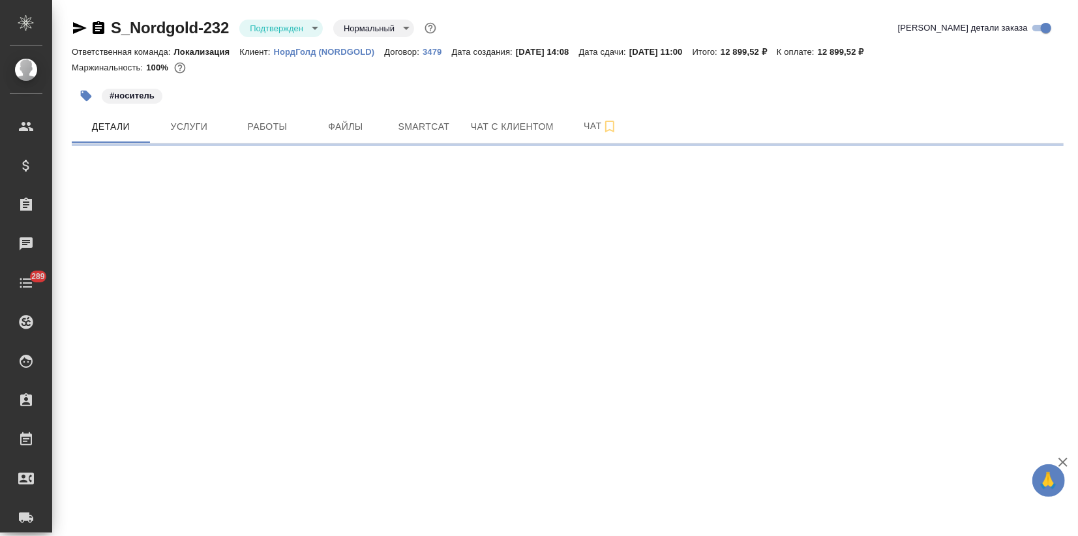
select select "RU"
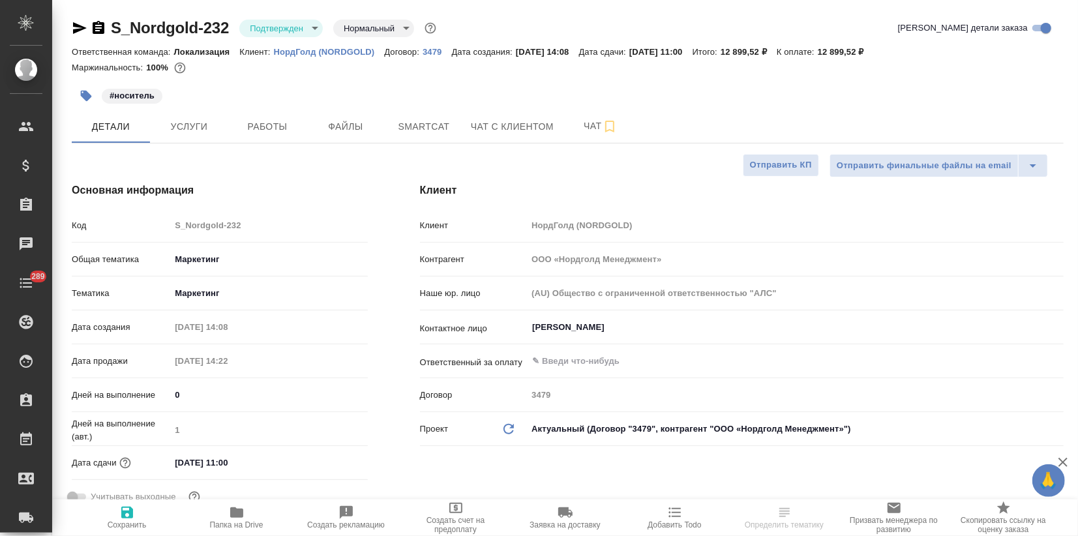
type textarea "x"
select select "RU"
type textarea "x"
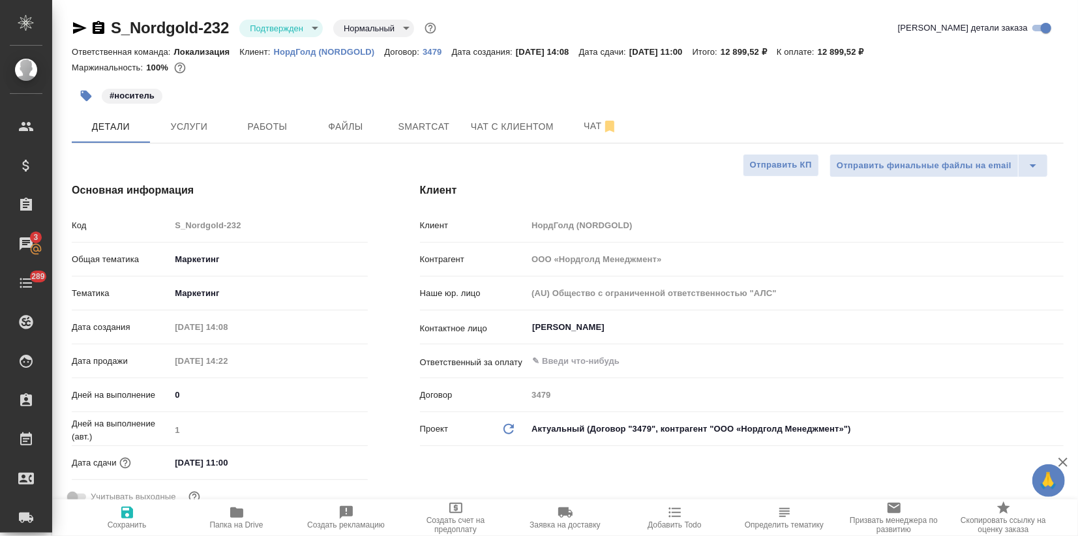
type textarea "x"
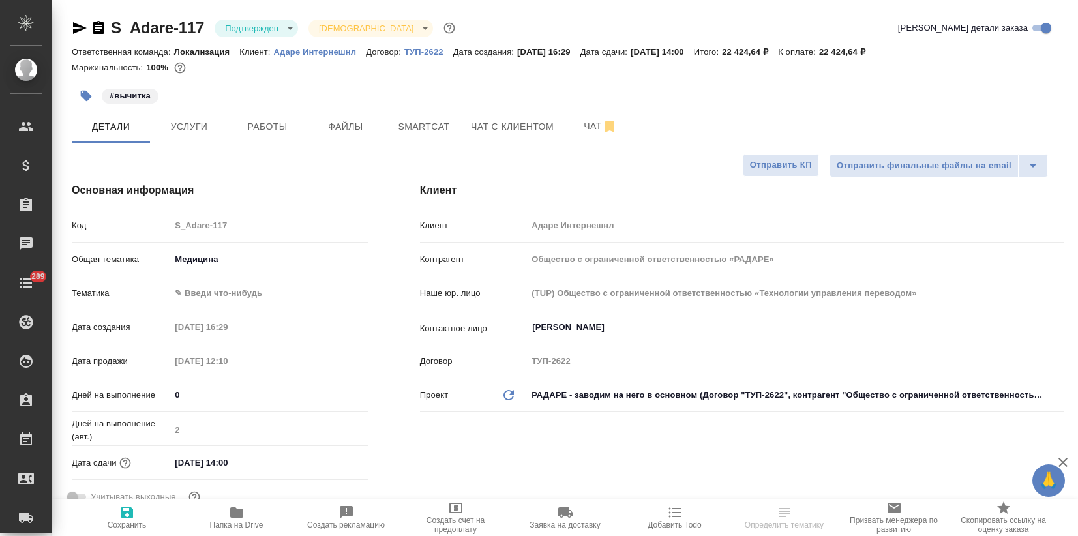
select select "RU"
type textarea "x"
